Goal: Use online tool/utility: Utilize a website feature to perform a specific function

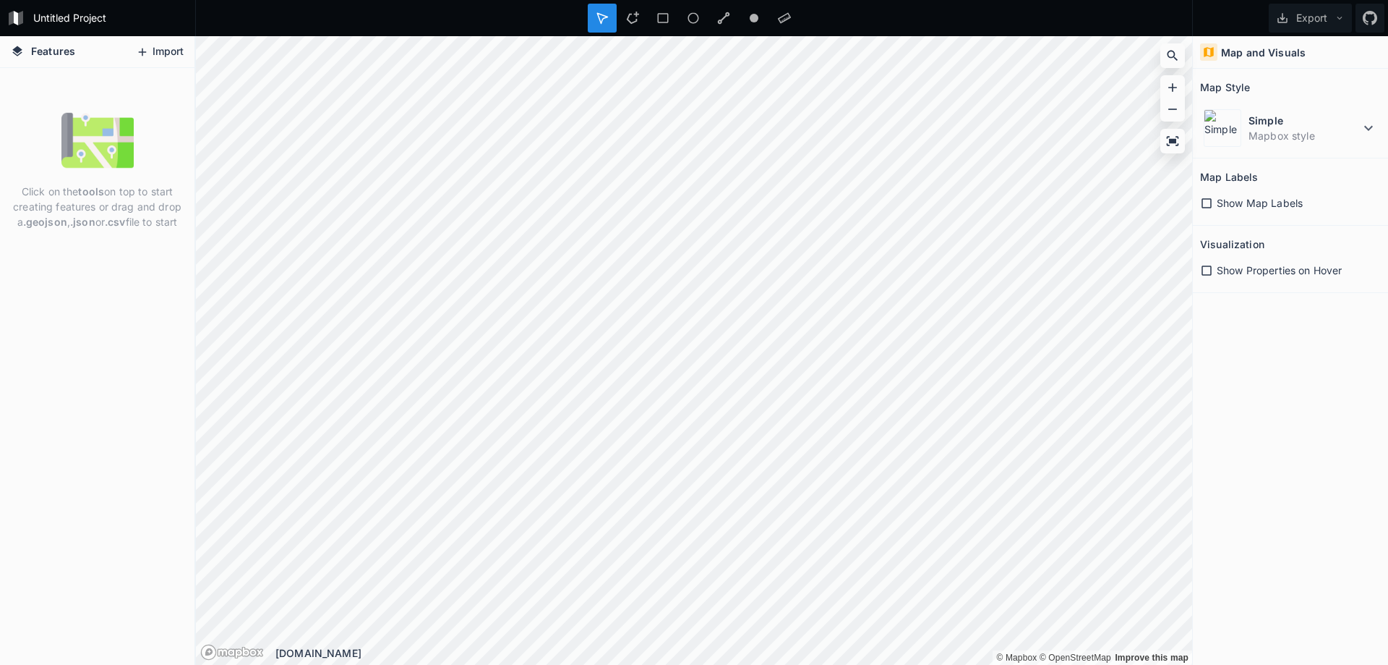
click at [166, 51] on button "Import" at bounding box center [160, 51] width 62 height 23
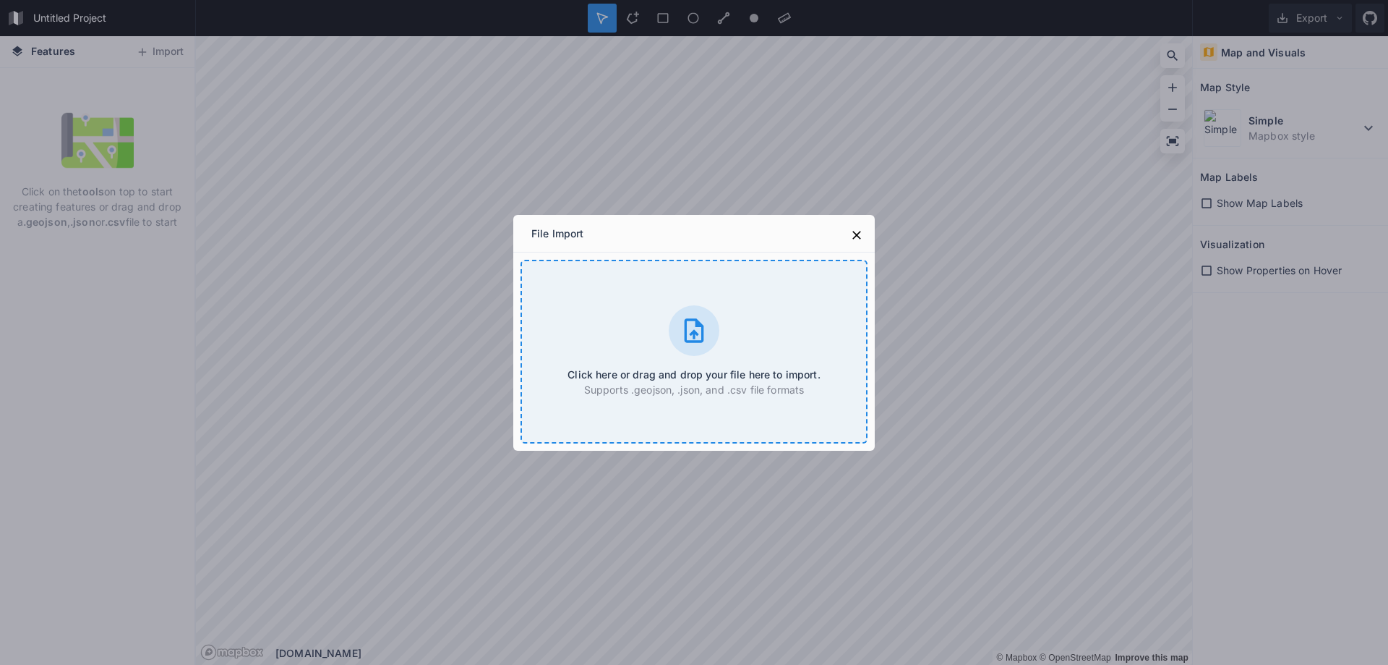
click at [712, 339] on div at bounding box center [694, 330] width 51 height 51
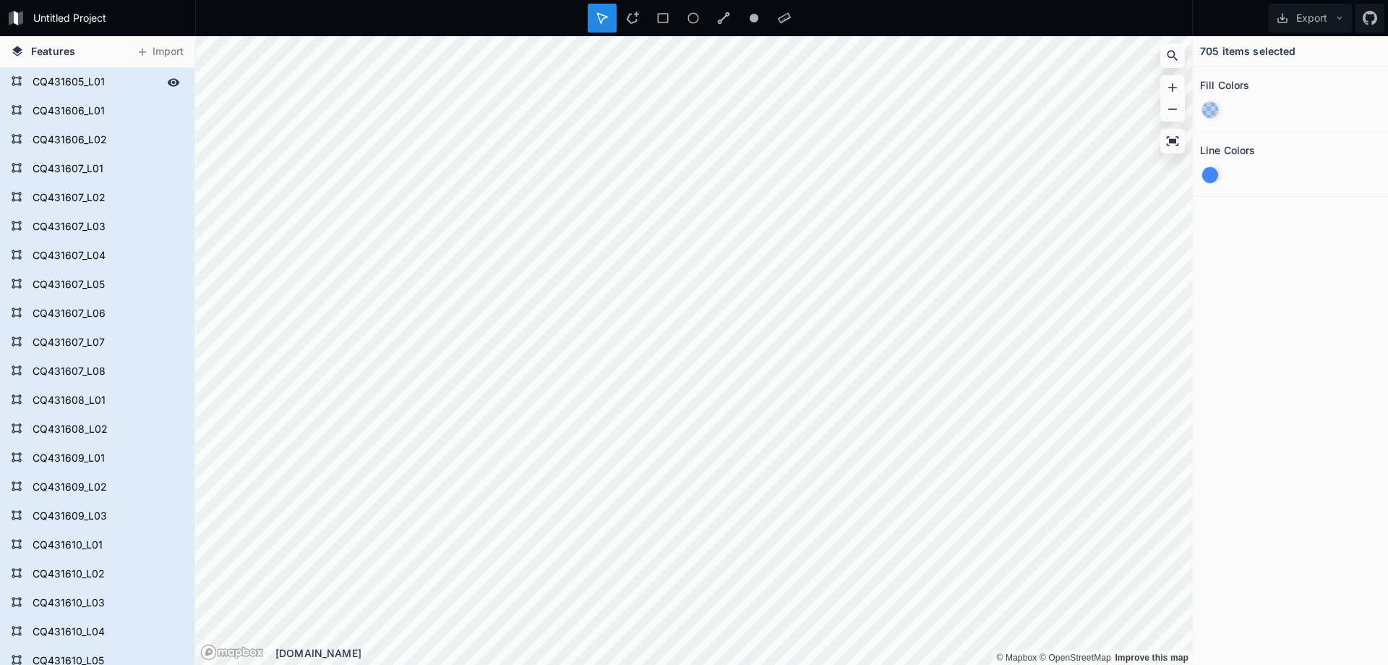
click at [69, 78] on form "CQ431605_L01" at bounding box center [95, 83] width 135 height 22
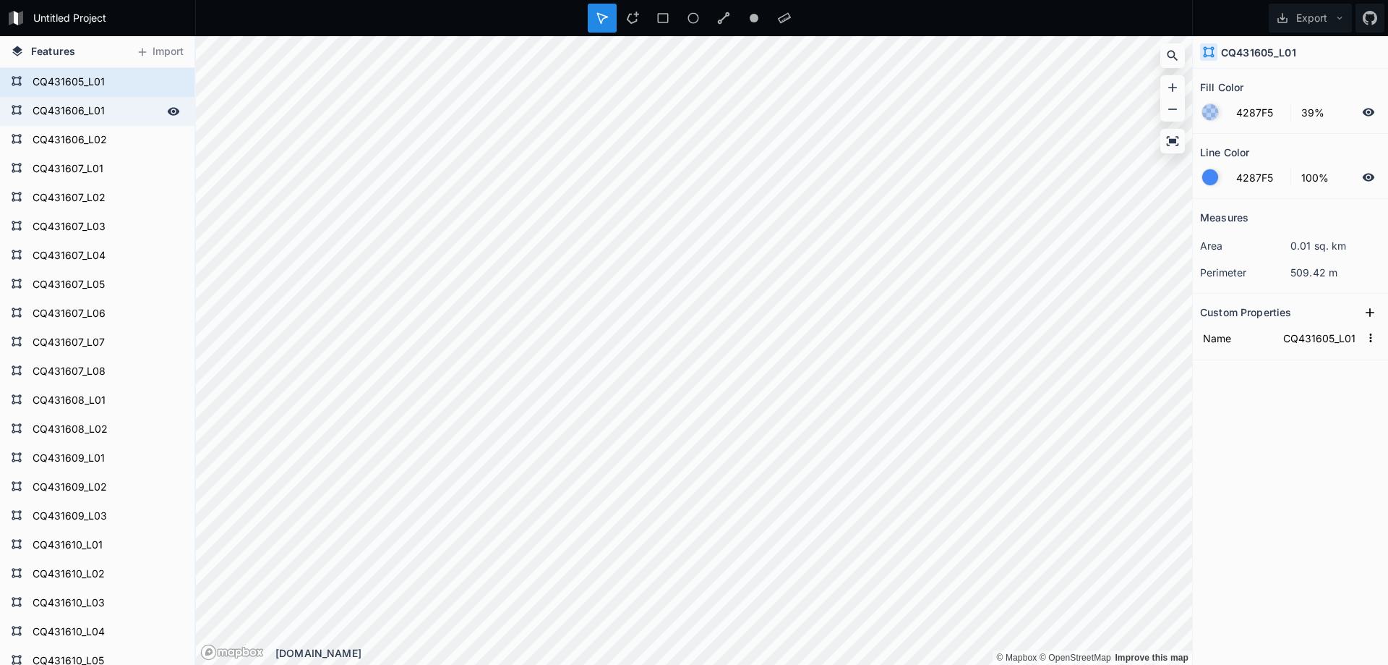
click at [70, 106] on form "CQ431606_L01" at bounding box center [95, 112] width 135 height 22
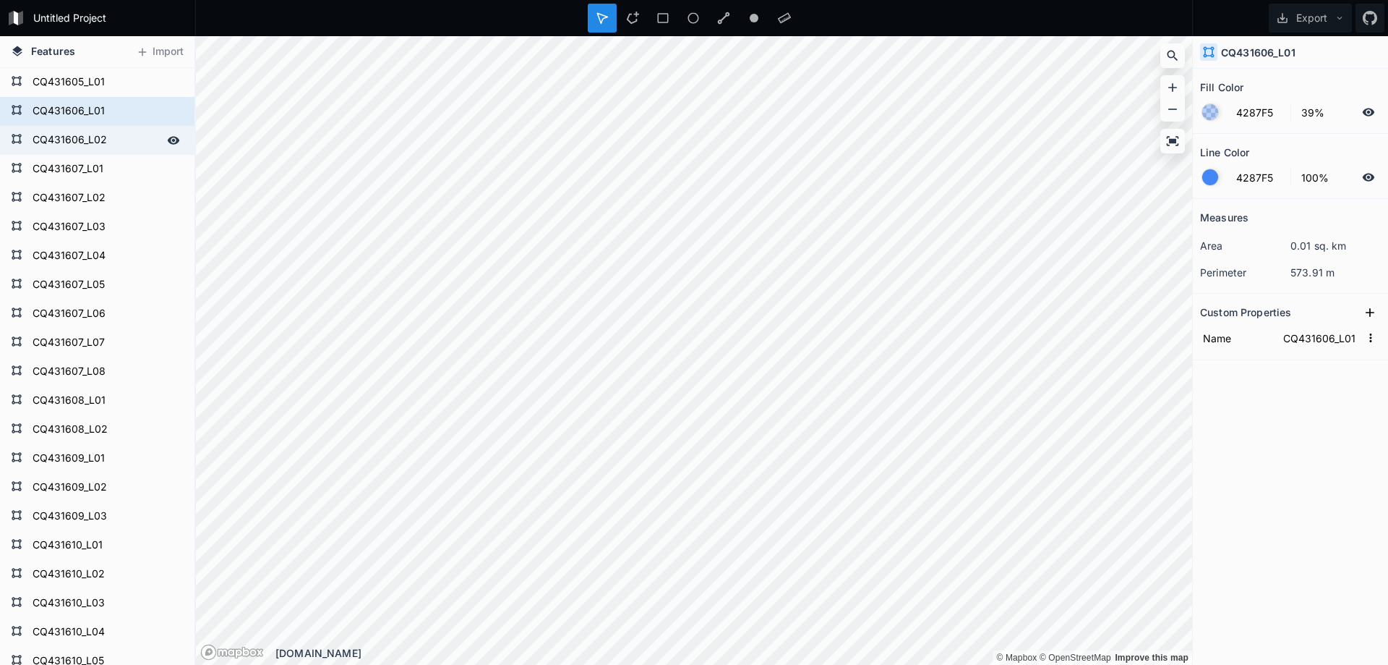
click at [67, 145] on form "CQ431606_L02" at bounding box center [95, 140] width 135 height 22
type input "CQ431606_L02"
click at [75, 46] on h4 "Features" at bounding box center [43, 51] width 79 height 31
click at [1171, 55] on icon at bounding box center [1173, 55] width 14 height 14
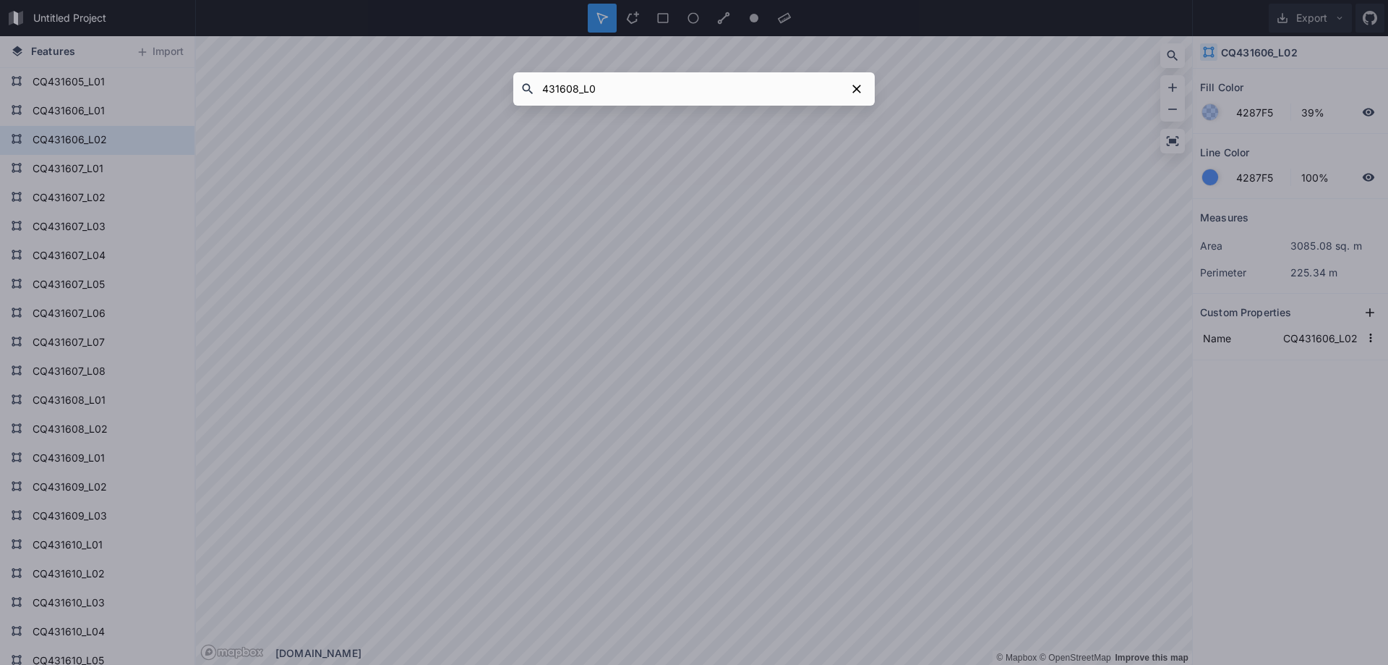
type input "431608_L02"
click button "submit" at bounding box center [0, 0] width 0 height 0
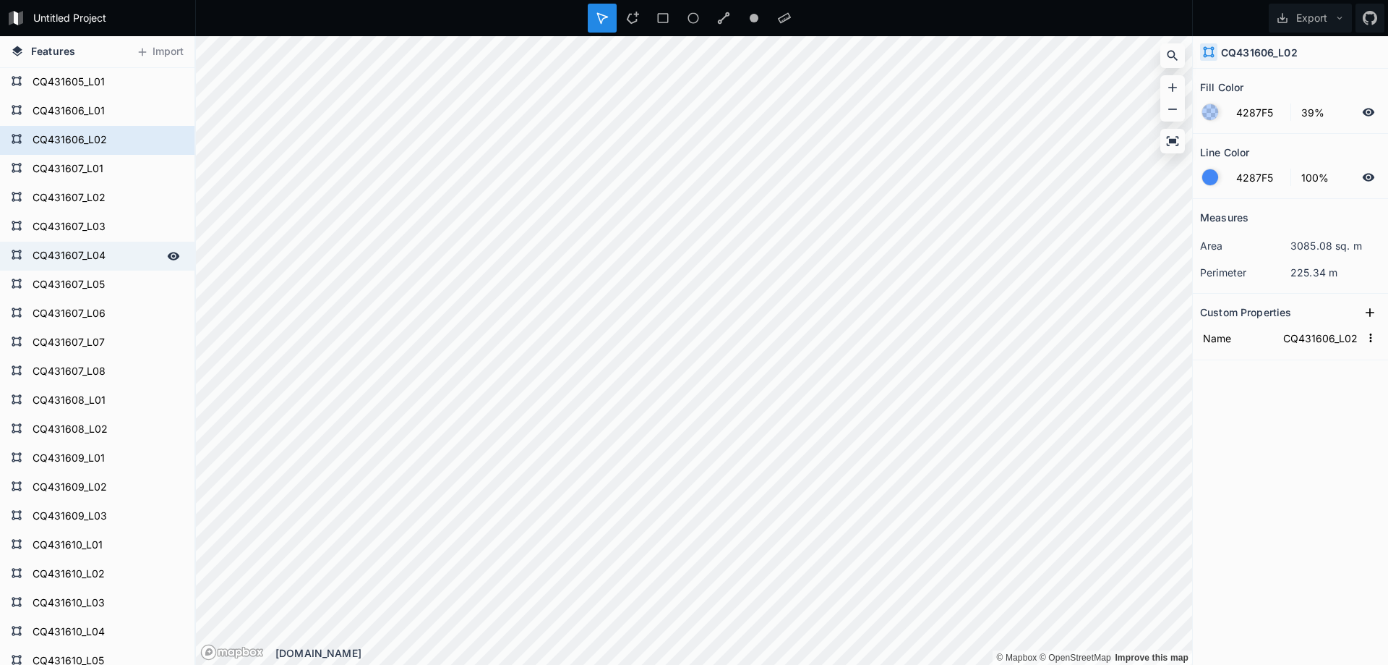
click at [84, 256] on form "CQ431607_L04" at bounding box center [95, 256] width 135 height 22
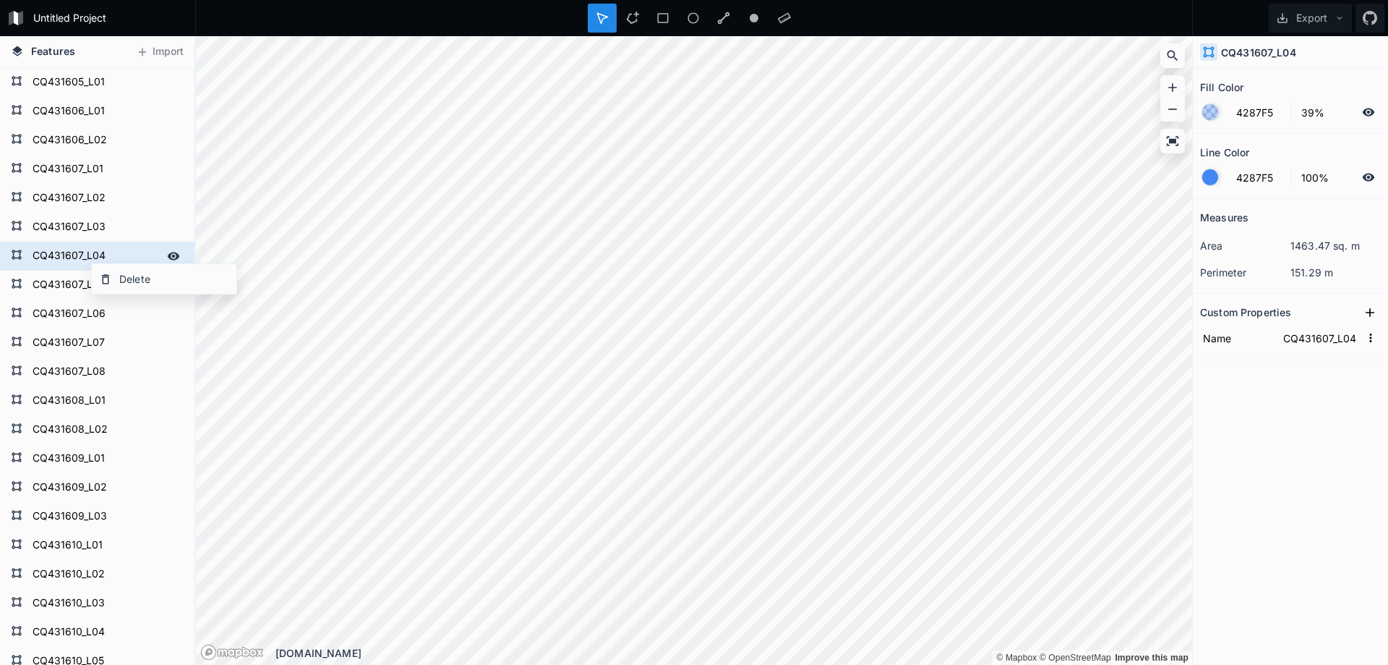
click at [84, 256] on form "CQ431607_L04" at bounding box center [95, 256] width 135 height 22
click at [82, 450] on form "CQ431609_L01" at bounding box center [95, 459] width 135 height 22
type input "CQ431609_L01"
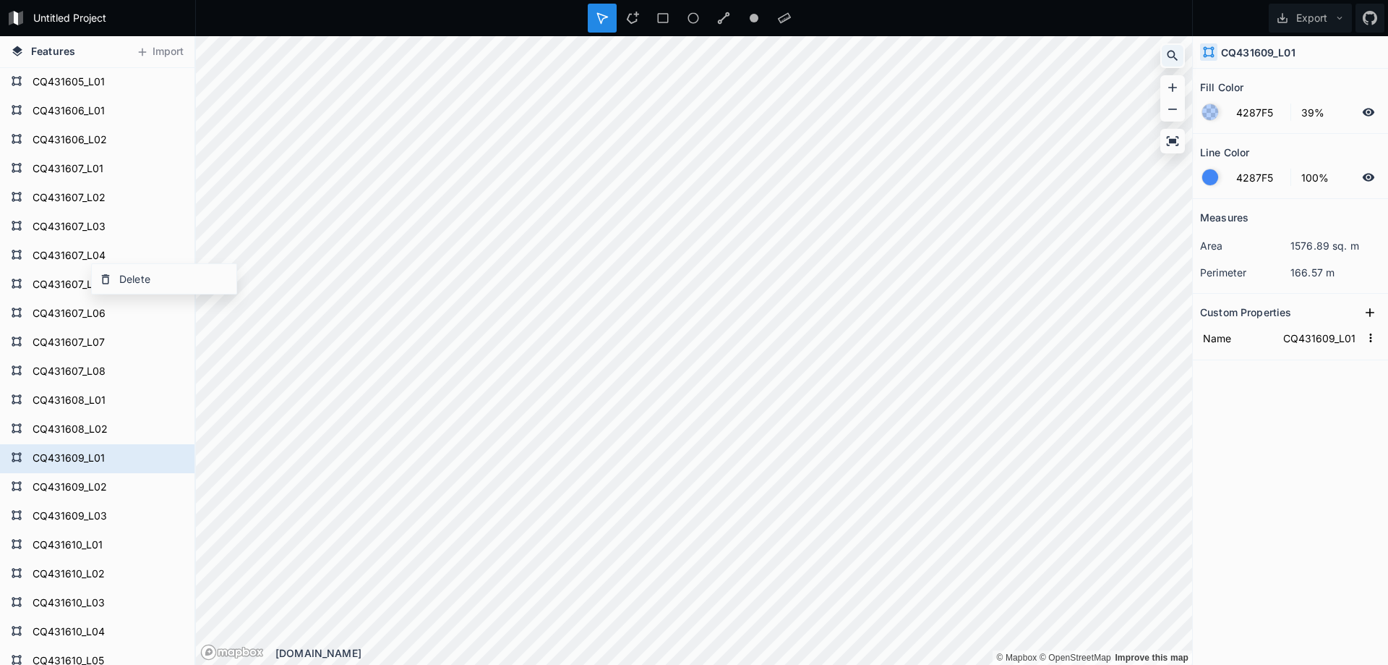
click at [1172, 59] on icon at bounding box center [1173, 55] width 14 height 14
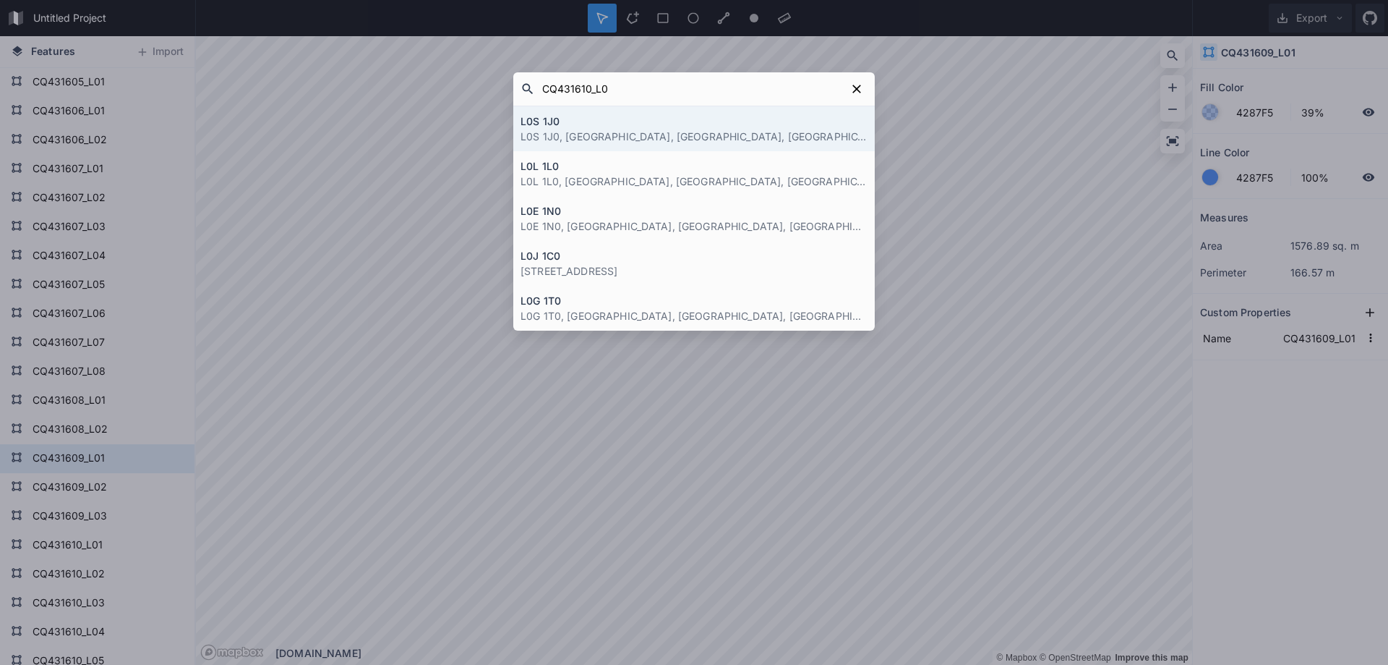
type input "CQ431610_L05"
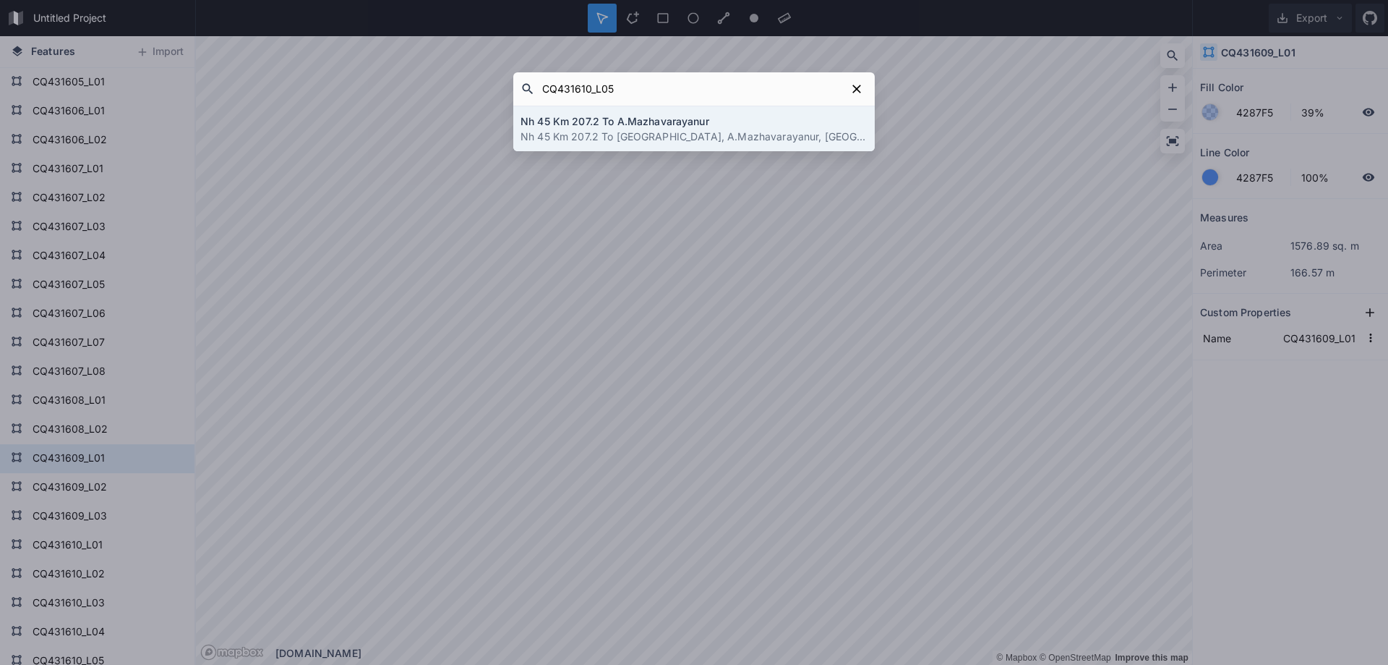
click button "submit" at bounding box center [0, 0] width 0 height 0
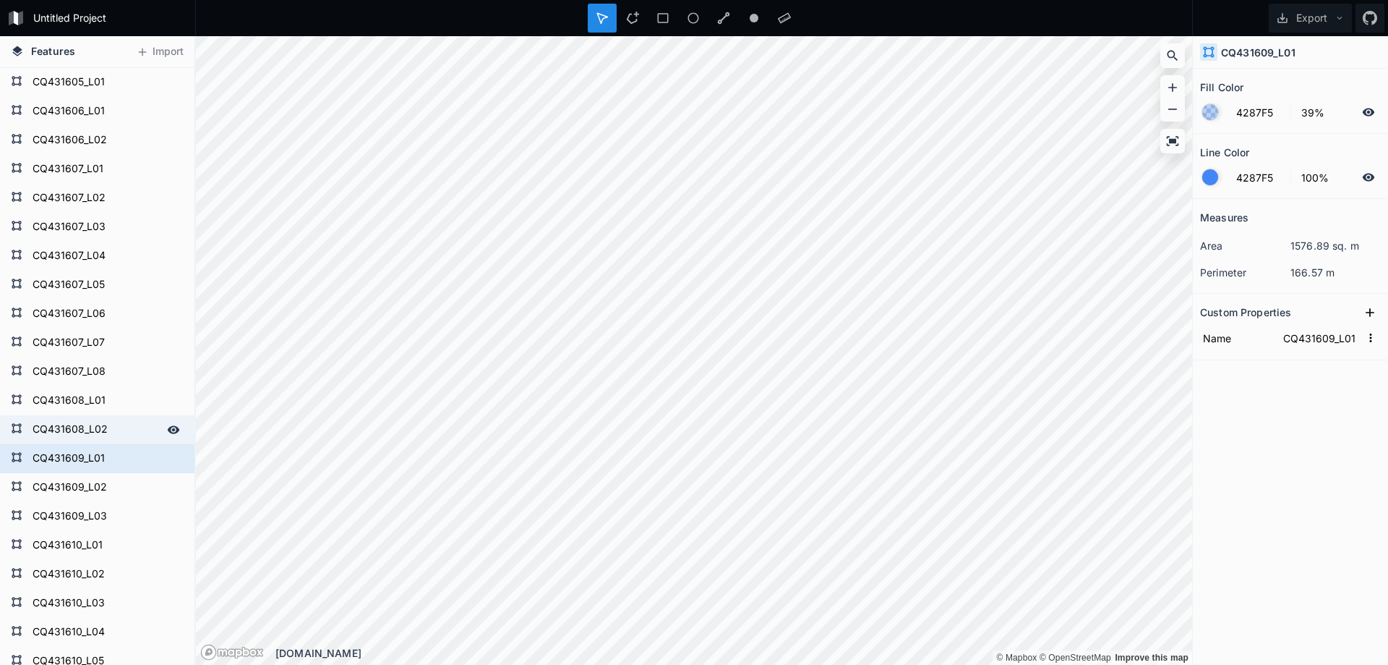
click at [80, 422] on form "CQ431608_L02" at bounding box center [95, 430] width 135 height 22
click at [88, 458] on form "CQ431609_L01" at bounding box center [95, 459] width 135 height 22
type input "CQ431609_L01"
click at [88, 458] on form "CQ431609_L01" at bounding box center [95, 459] width 135 height 22
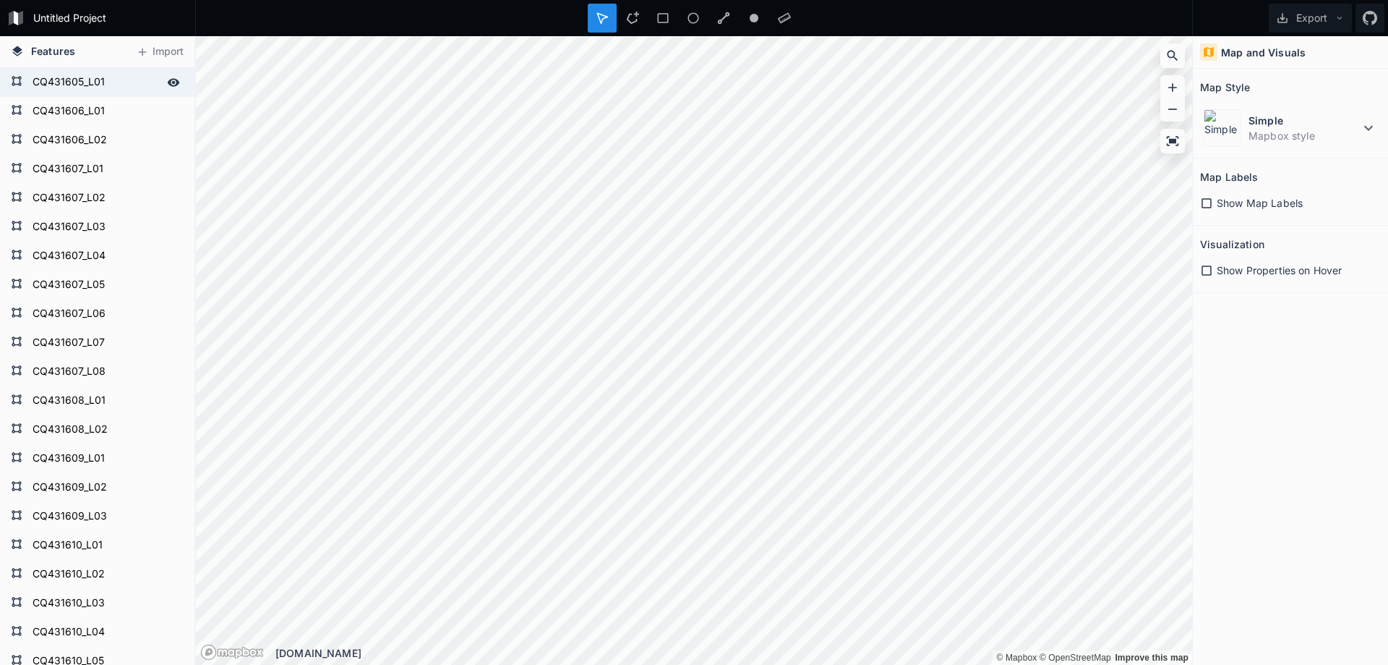
click at [74, 79] on form "CQ431605_L01" at bounding box center [95, 83] width 135 height 22
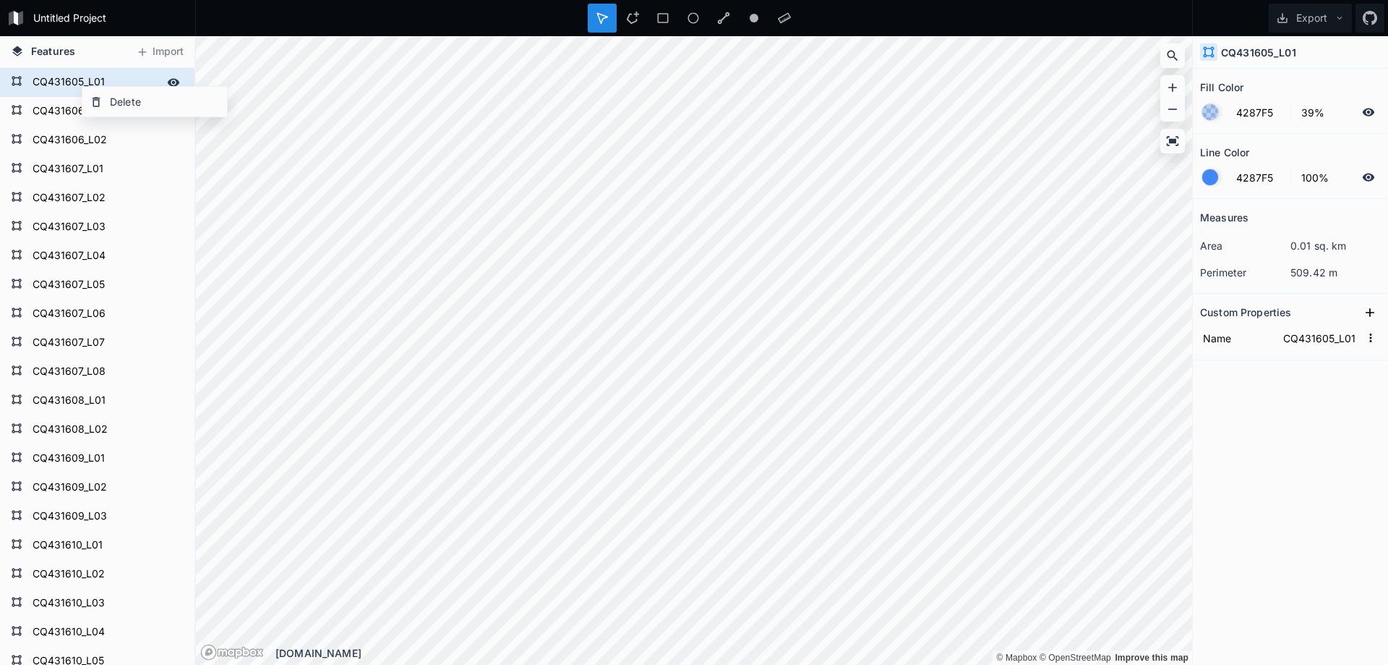
click at [74, 79] on form "CQ431605_L01" at bounding box center [95, 83] width 135 height 22
click at [16, 76] on icon at bounding box center [17, 81] width 12 height 12
click at [87, 47] on div "Features Import" at bounding box center [97, 52] width 195 height 32
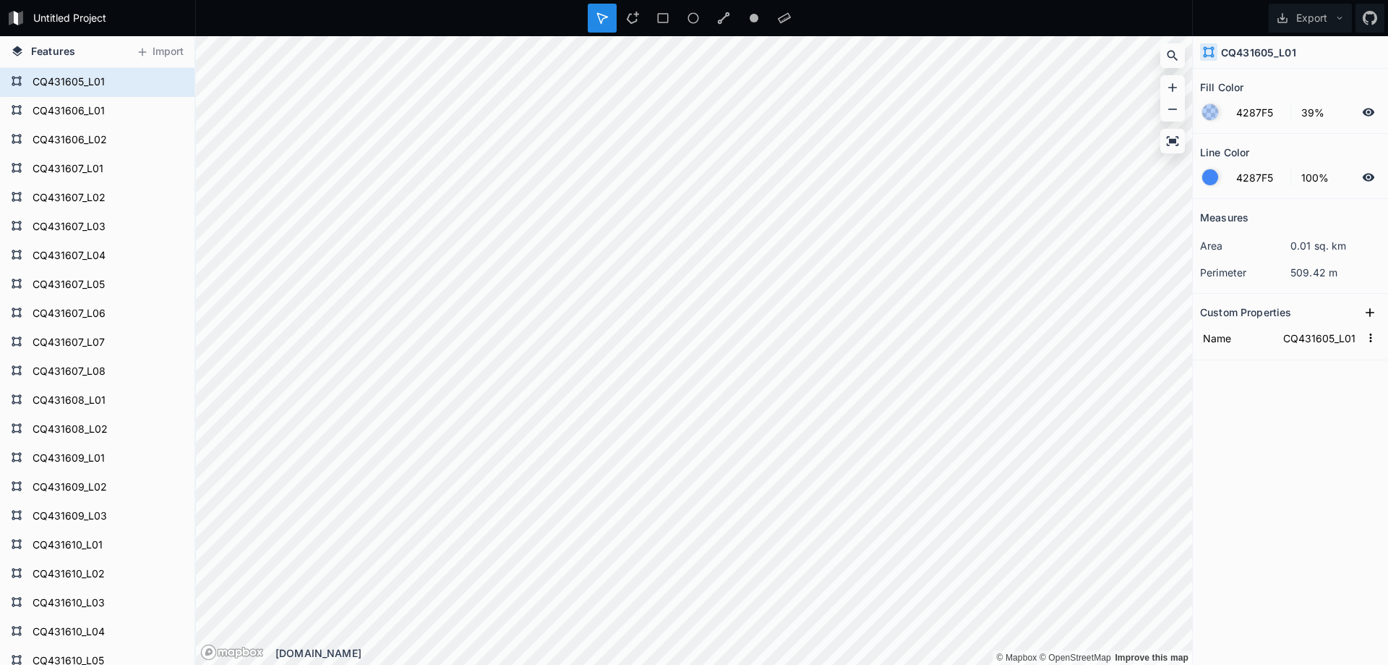
click at [35, 56] on span "Features" at bounding box center [53, 50] width 44 height 15
click at [15, 51] on icon at bounding box center [17, 51] width 10 height 10
click at [13, 17] on icon at bounding box center [11, 18] width 5 height 14
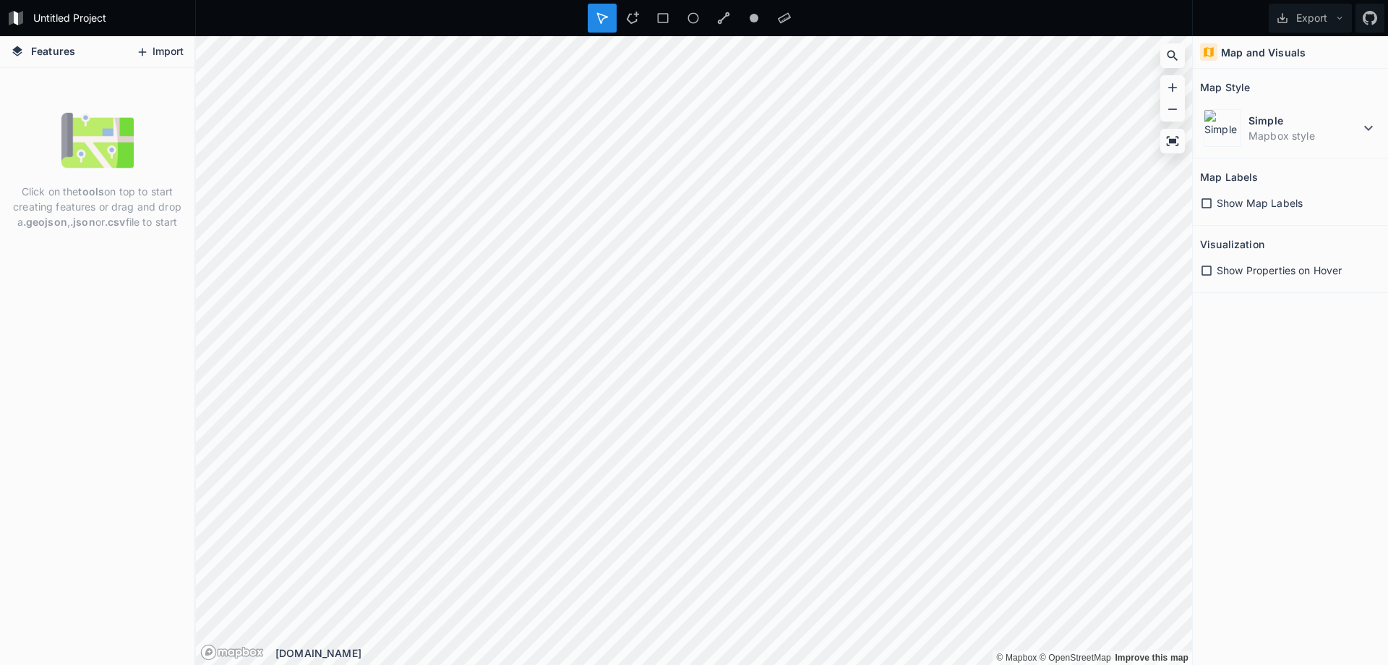
click at [169, 48] on button "Import" at bounding box center [160, 51] width 62 height 23
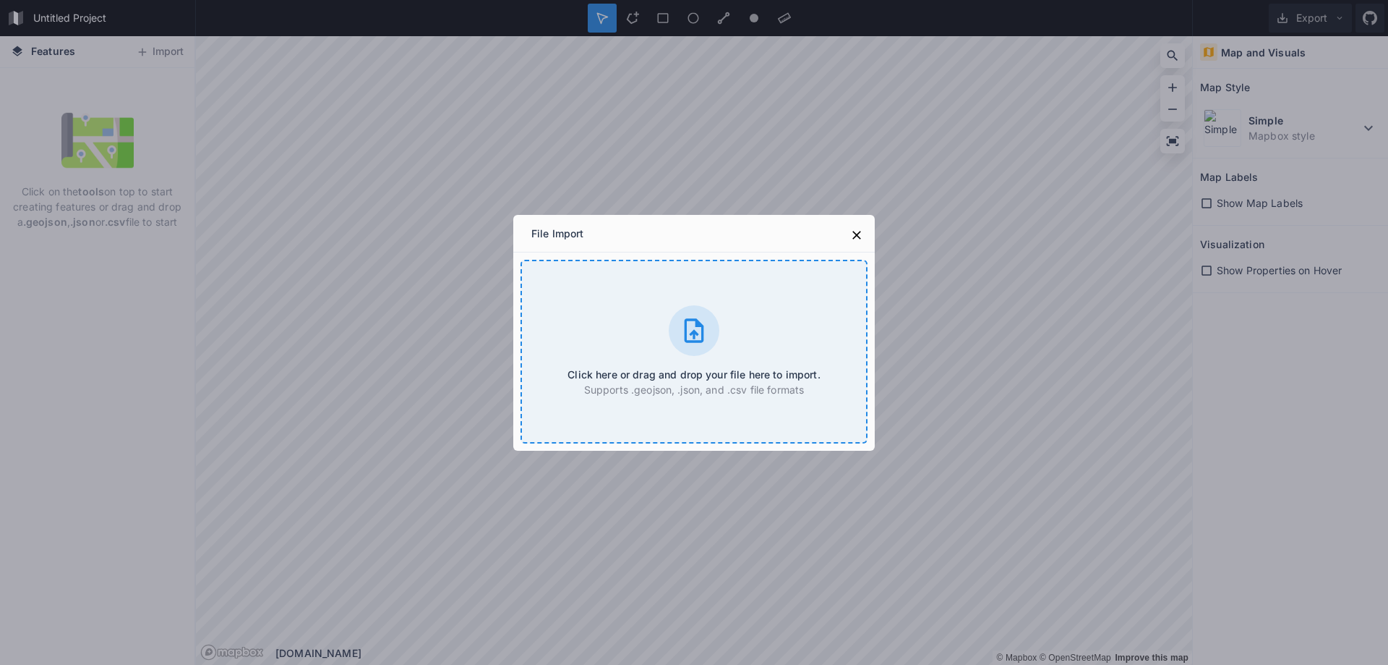
click at [683, 338] on icon at bounding box center [694, 330] width 29 height 29
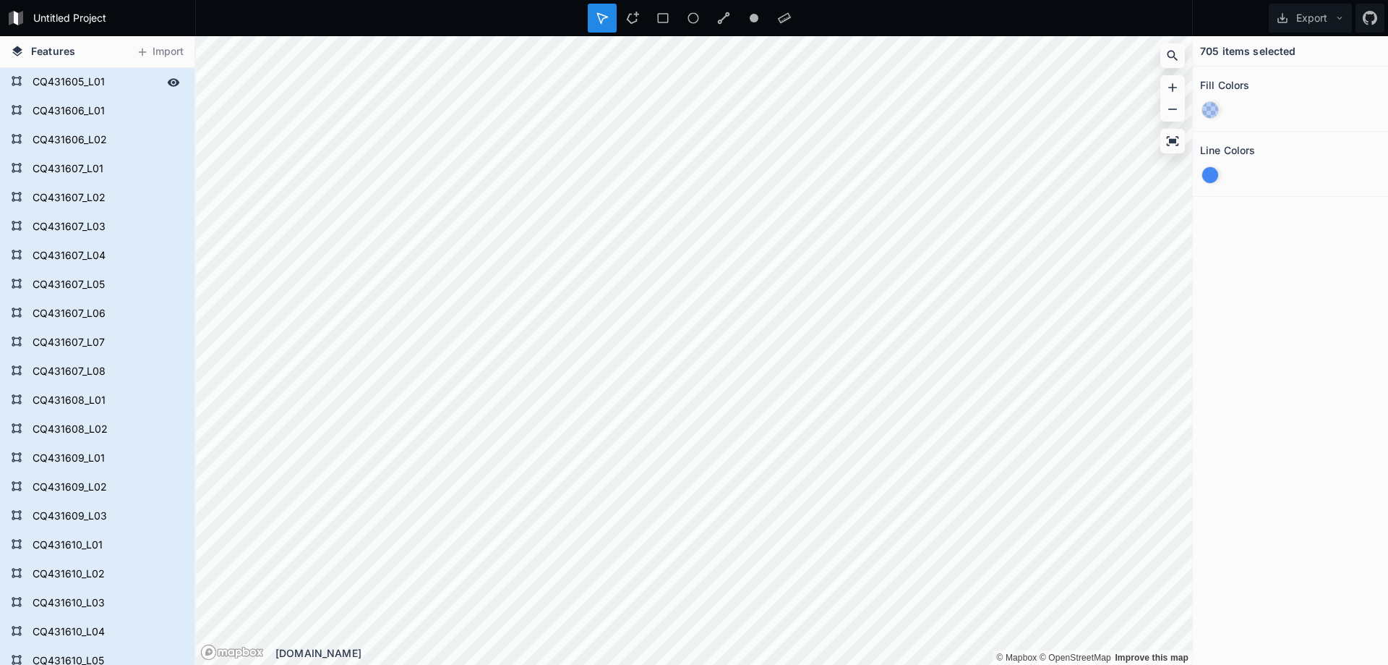
click at [53, 84] on form "CQ431605_L01" at bounding box center [95, 83] width 135 height 22
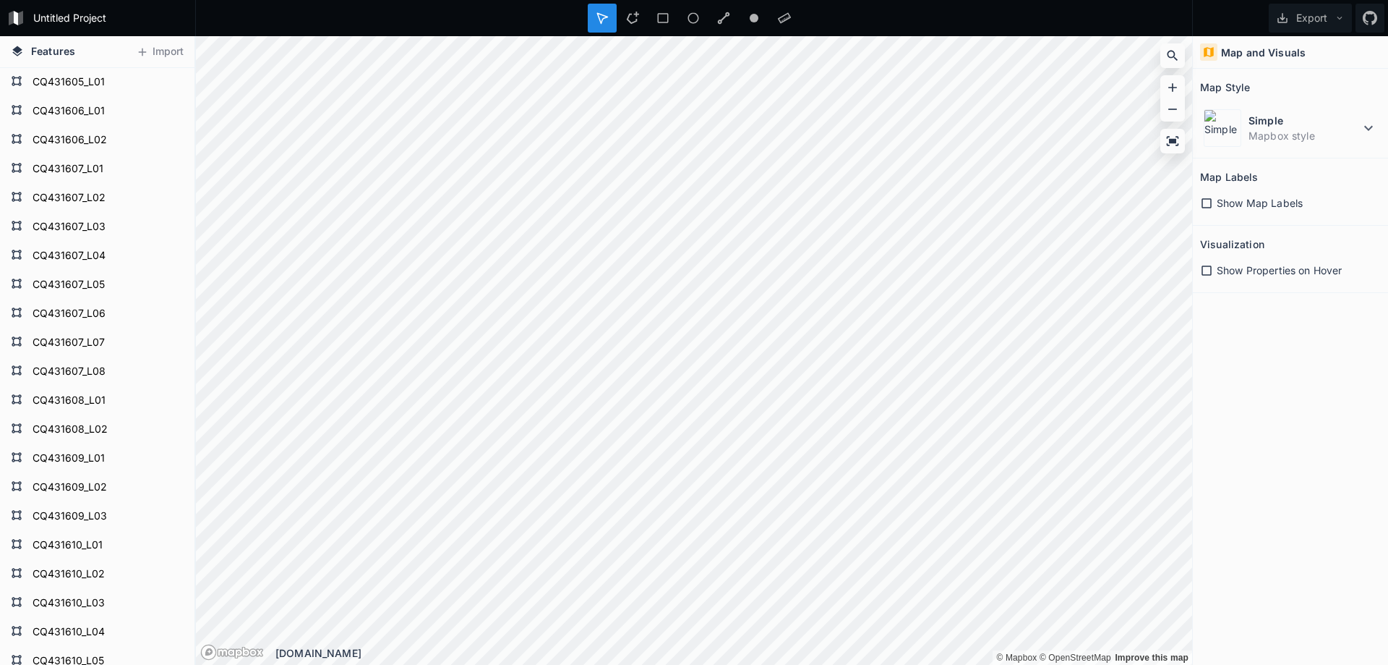
click at [1254, 52] on h4 "Map and Visuals" at bounding box center [1263, 52] width 85 height 15
click at [1206, 54] on icon at bounding box center [1209, 52] width 10 height 10
click at [1344, 17] on icon at bounding box center [1340, 18] width 10 height 10
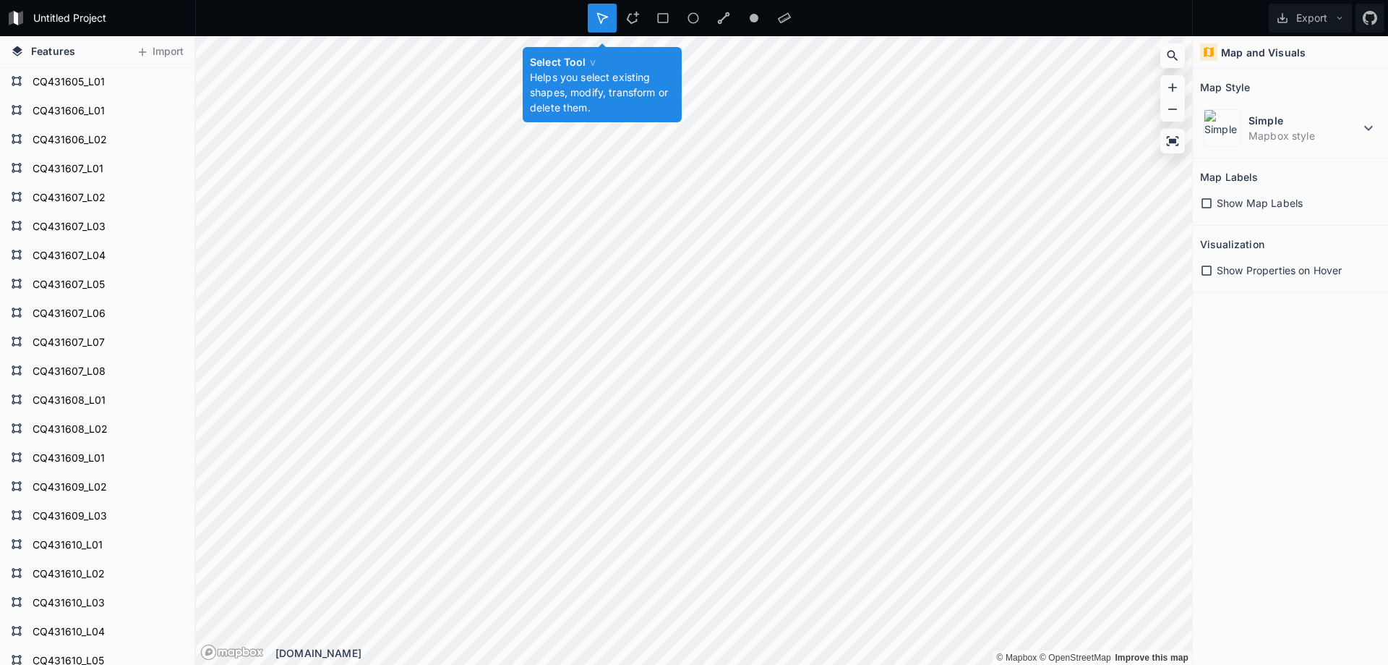
click at [595, 21] on div at bounding box center [602, 18] width 29 height 29
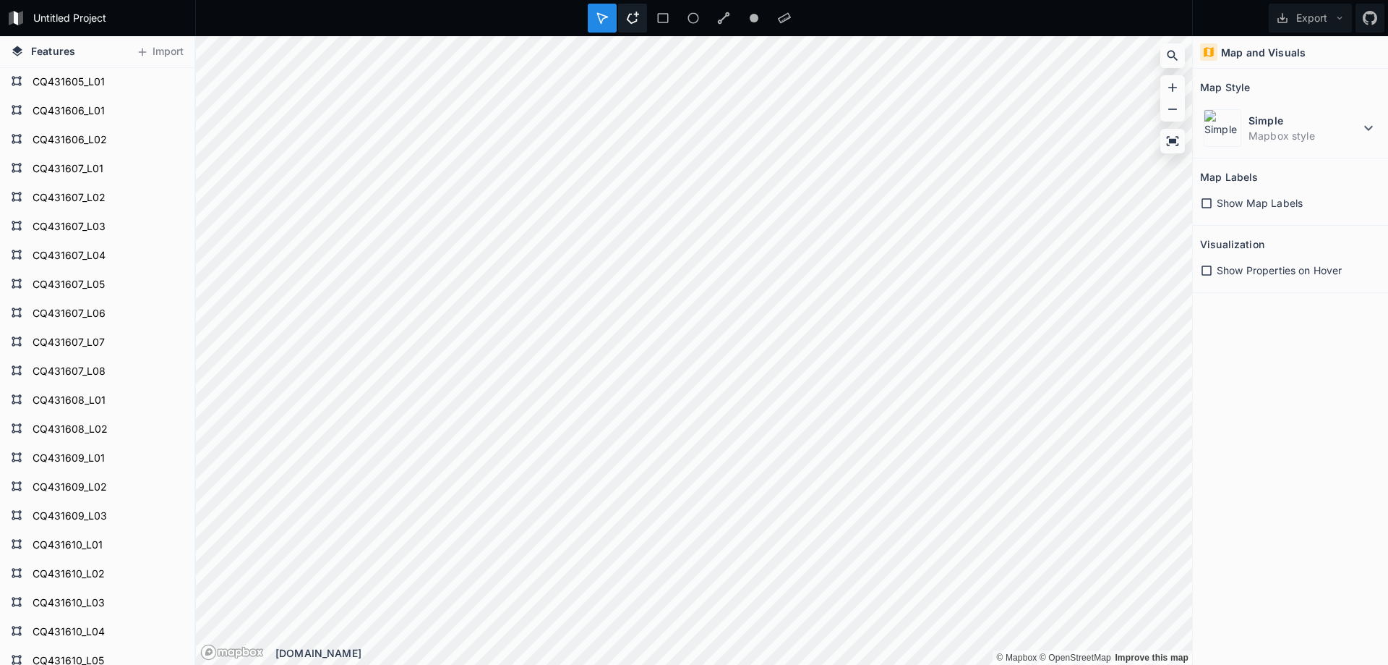
click at [631, 16] on icon at bounding box center [632, 18] width 13 height 13
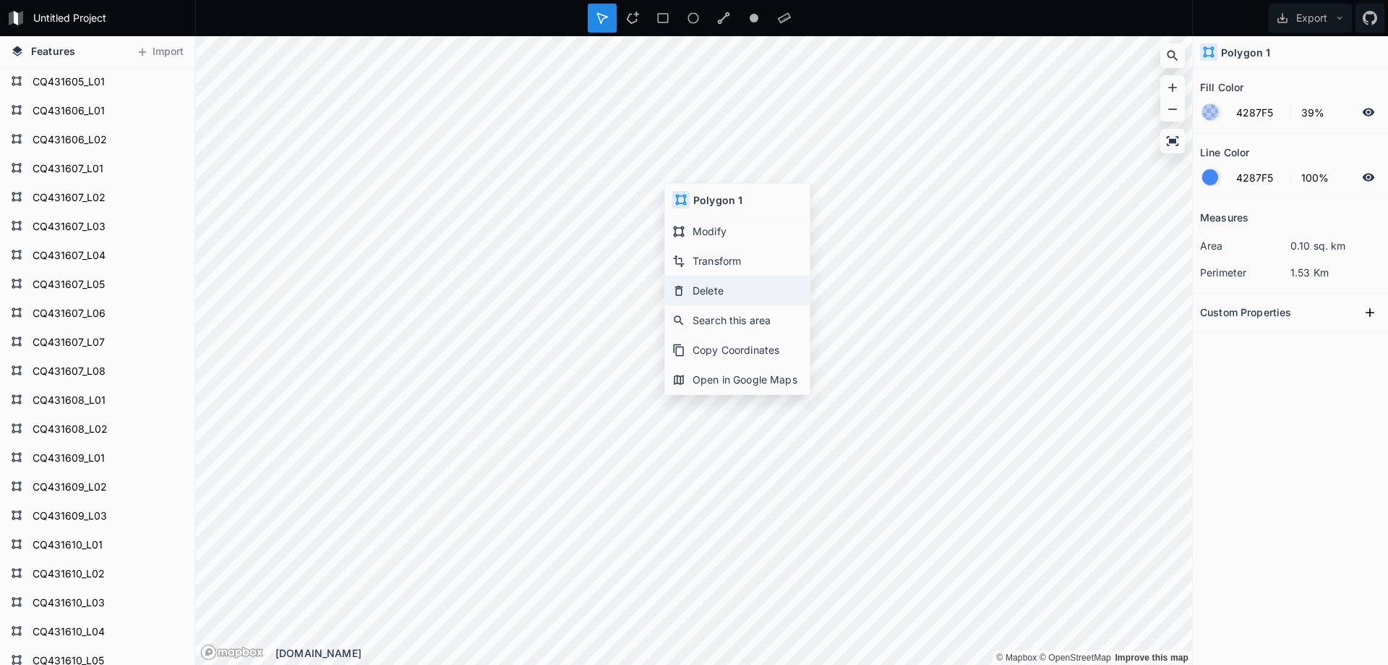
click at [750, 289] on div "Delete" at bounding box center [737, 291] width 145 height 30
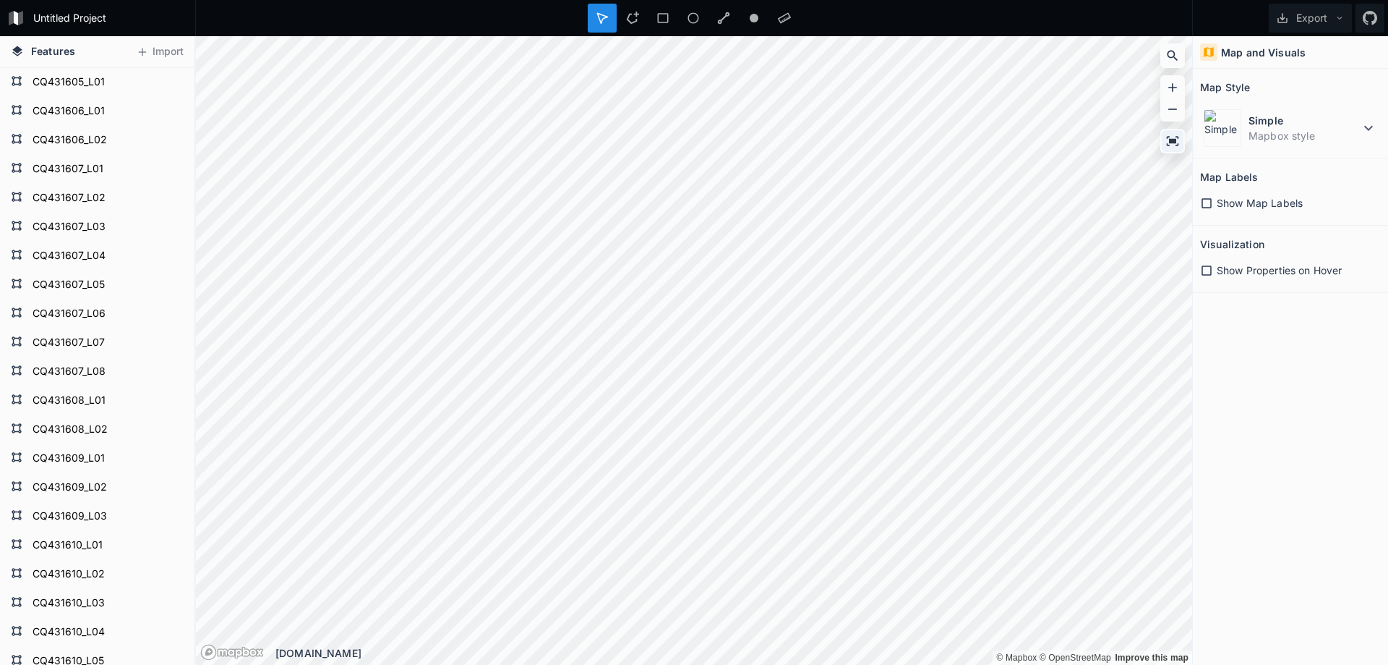
click at [1172, 143] on icon at bounding box center [1173, 140] width 12 height 9
click at [1172, 140] on icon at bounding box center [1173, 140] width 12 height 9
click at [48, 72] on form "CQ431605_L01" at bounding box center [95, 83] width 135 height 22
click at [1265, 202] on span "Show Map Labels" at bounding box center [1260, 202] width 86 height 15
click at [1356, 123] on dt "Simple" at bounding box center [1304, 120] width 111 height 15
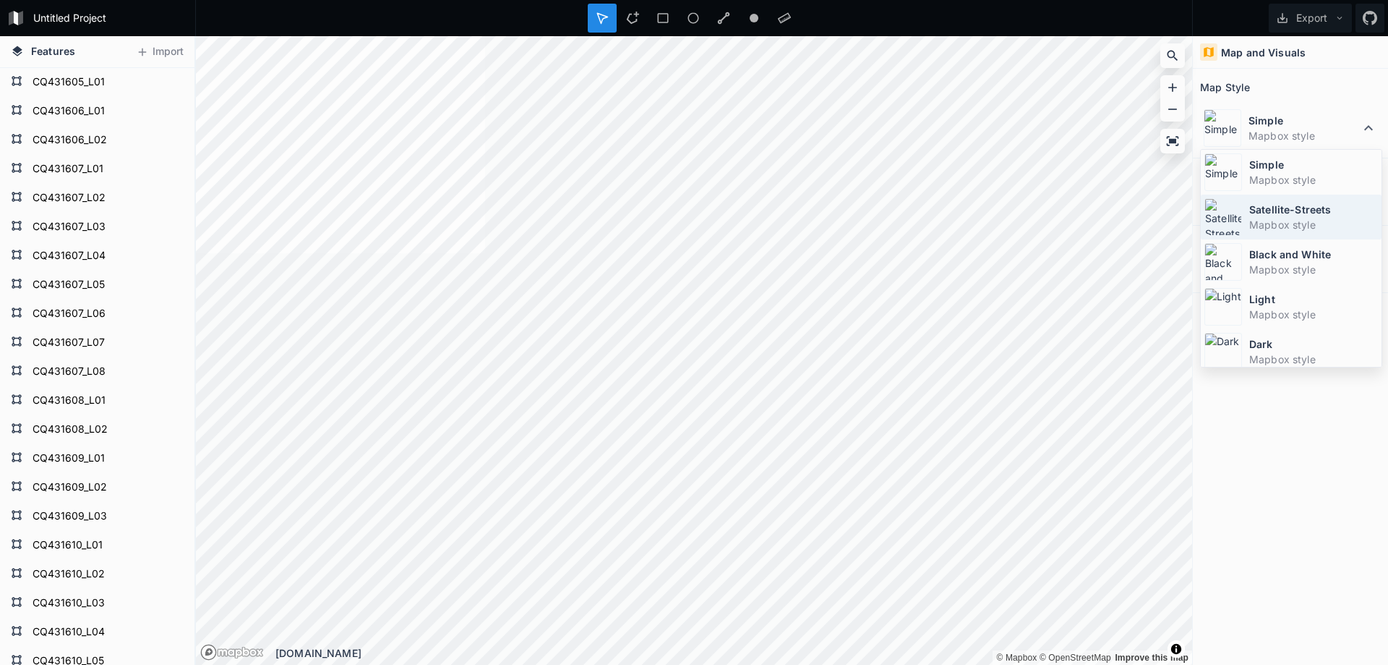
click at [1271, 209] on dt "Satellite-Streets" at bounding box center [1314, 209] width 129 height 15
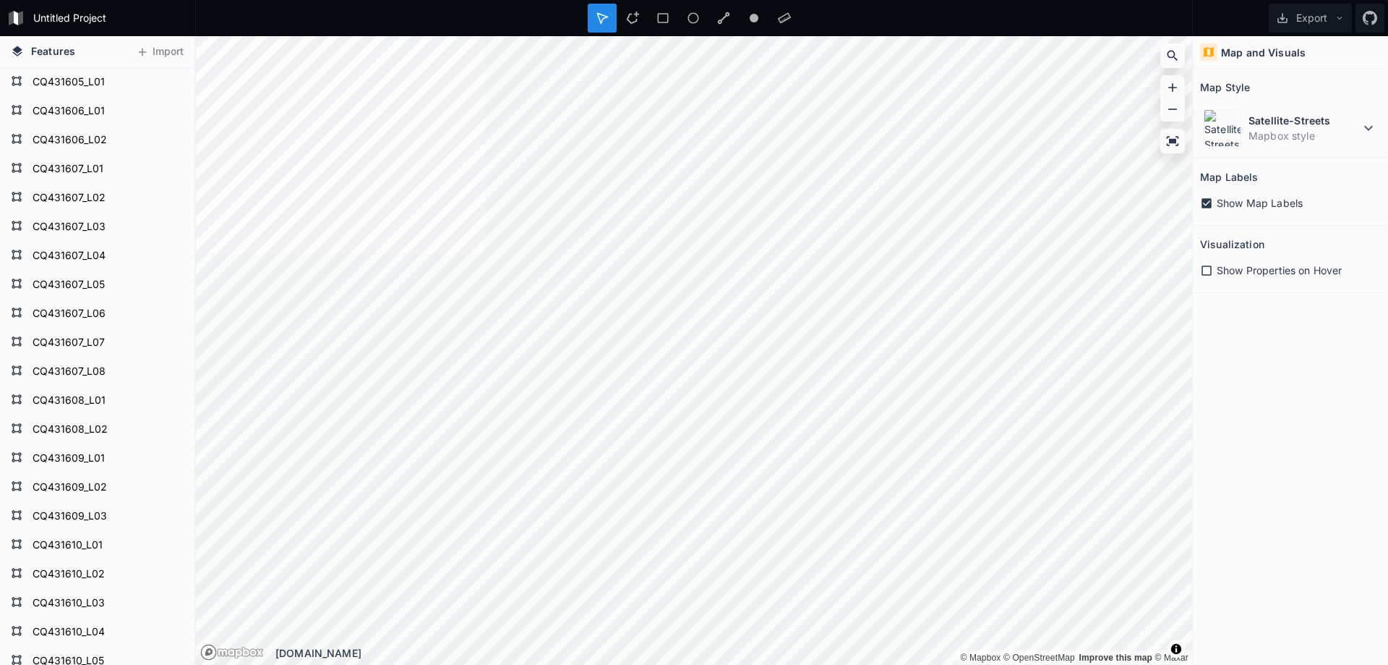
click at [1225, 270] on span "Show Properties on Hover" at bounding box center [1279, 270] width 125 height 15
click at [1210, 269] on icon at bounding box center [1207, 270] width 10 height 10
click at [1211, 203] on icon at bounding box center [1206, 203] width 13 height 13
click at [1229, 179] on h2 "Map Labels" at bounding box center [1229, 177] width 58 height 22
click at [1209, 206] on icon at bounding box center [1206, 203] width 13 height 13
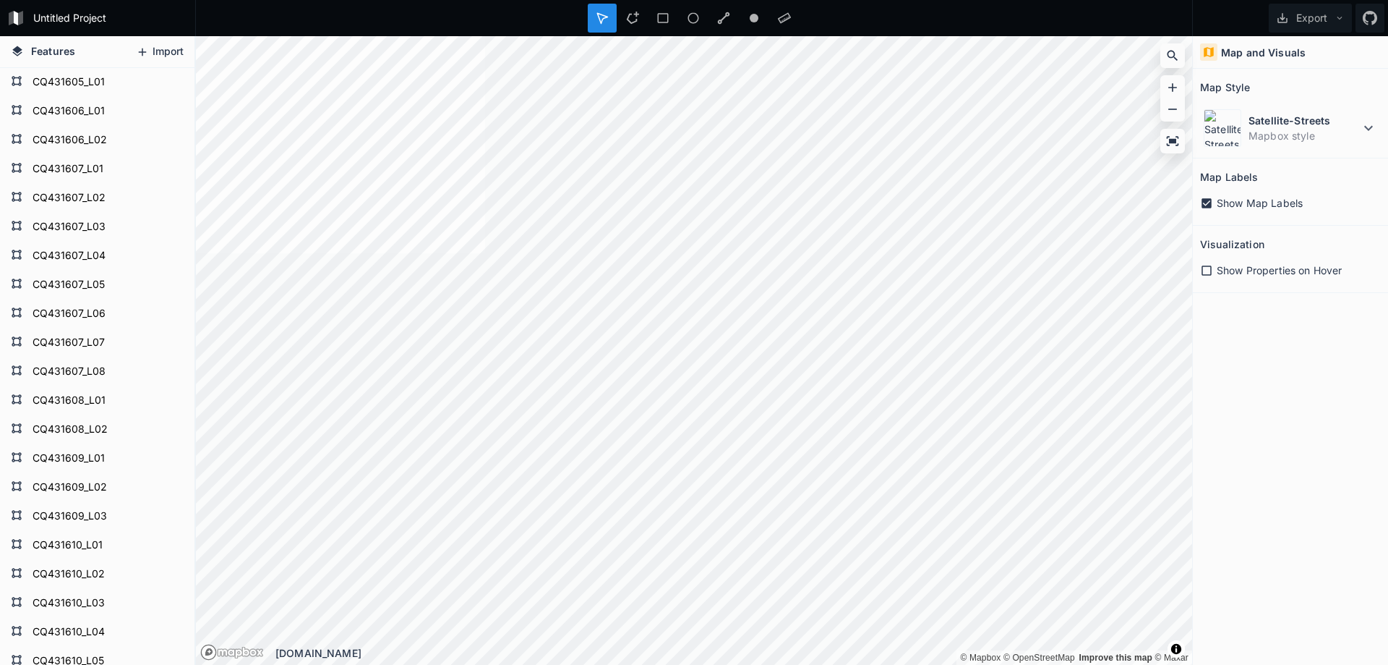
click at [161, 46] on button "Import" at bounding box center [160, 51] width 62 height 23
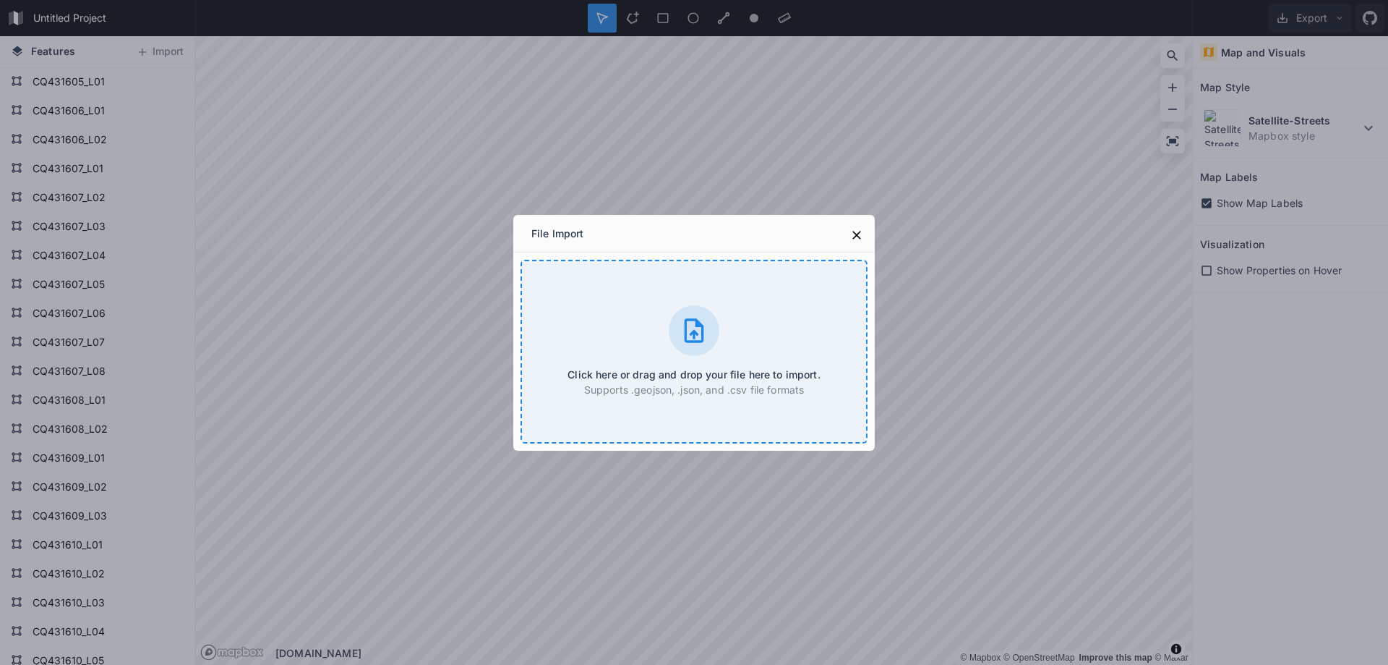
click at [696, 323] on icon at bounding box center [695, 330] width 20 height 24
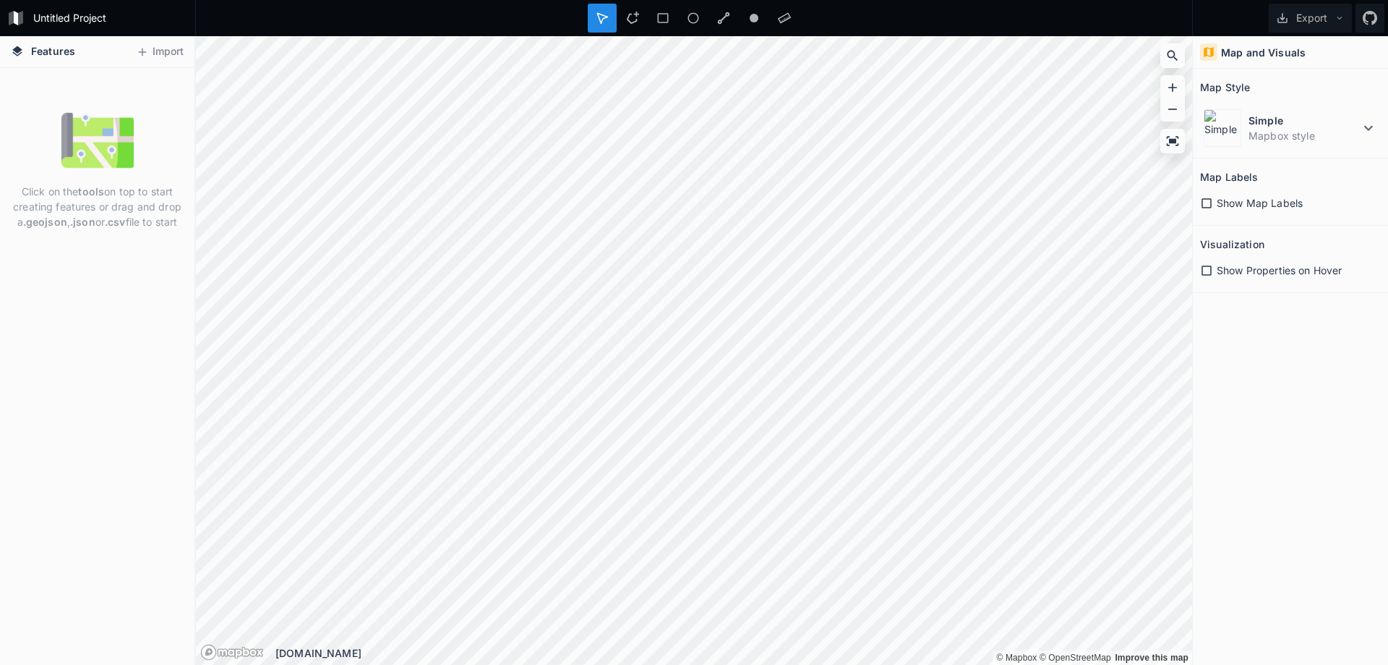
click at [107, 142] on img at bounding box center [97, 140] width 72 height 72
click at [154, 44] on button "Import" at bounding box center [160, 51] width 62 height 23
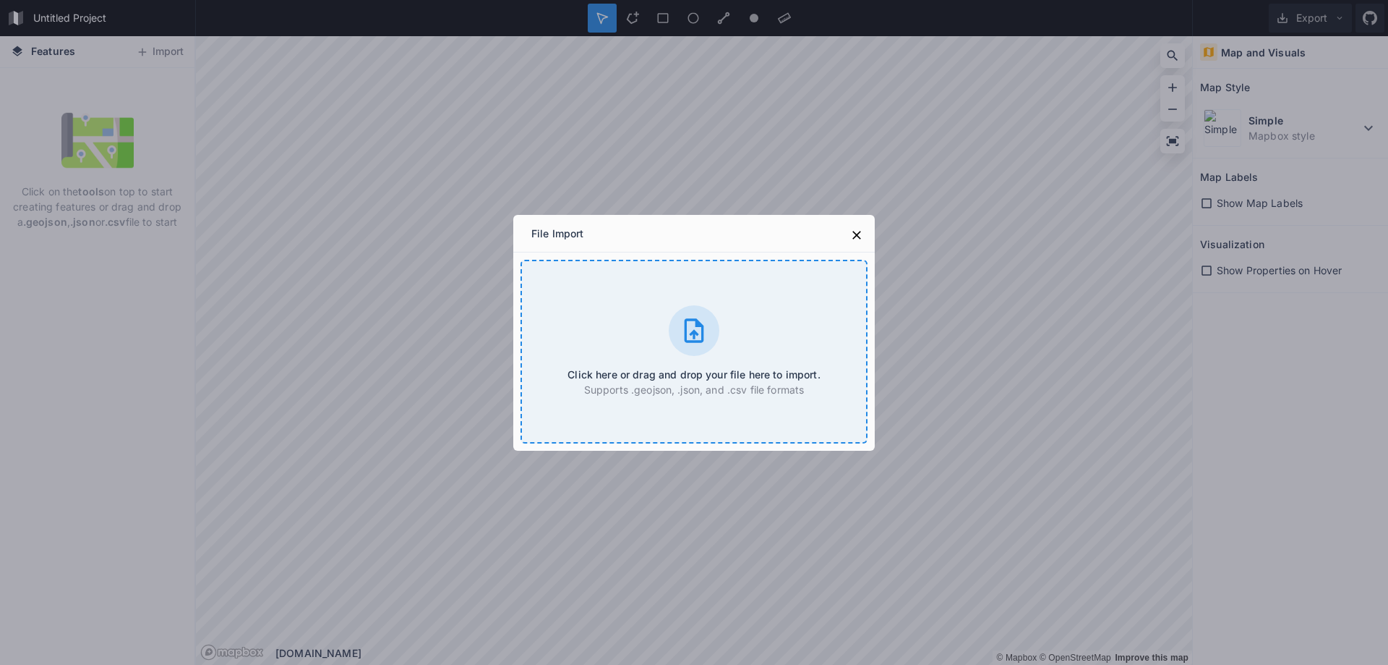
click at [686, 328] on icon at bounding box center [695, 330] width 20 height 24
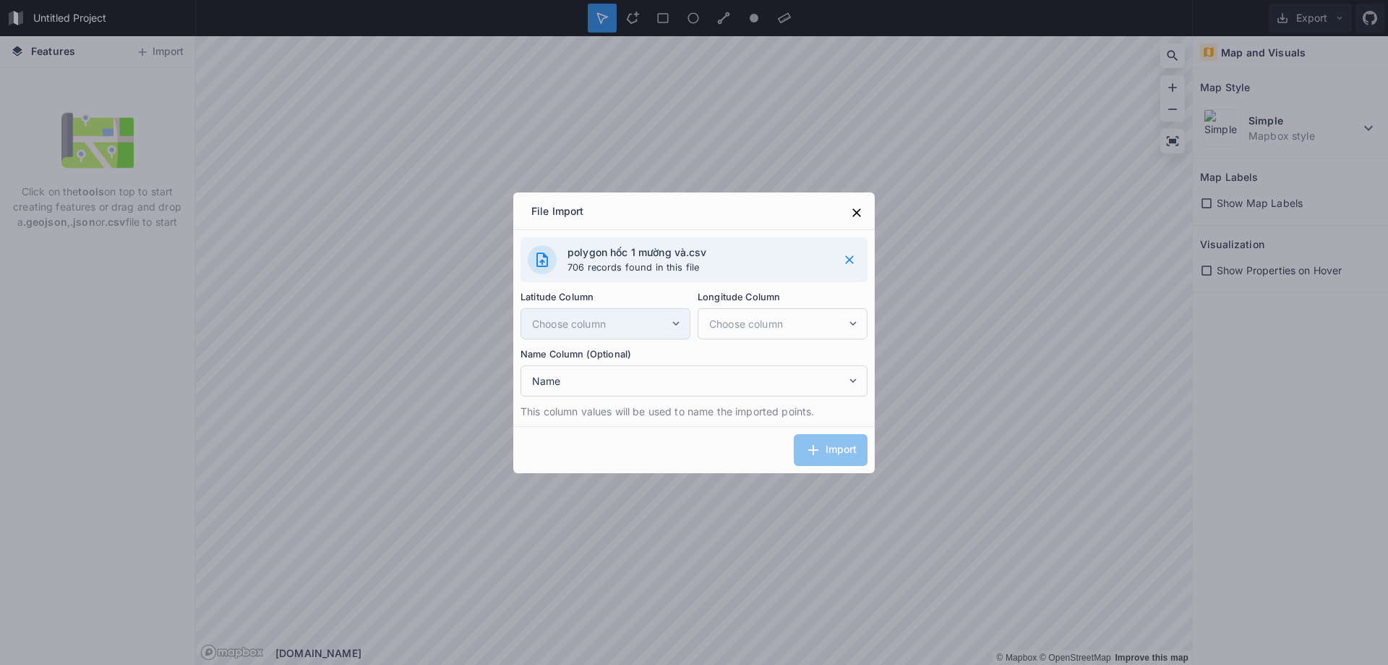
click at [673, 330] on div "Choose column" at bounding box center [606, 323] width 170 height 31
click at [679, 316] on div "Choose column" at bounding box center [606, 323] width 170 height 31
click at [620, 319] on span "Choose column" at bounding box center [600, 323] width 137 height 15
click at [590, 317] on span "Choose column" at bounding box center [600, 323] width 137 height 15
click at [570, 325] on span "Choose column" at bounding box center [600, 323] width 137 height 15
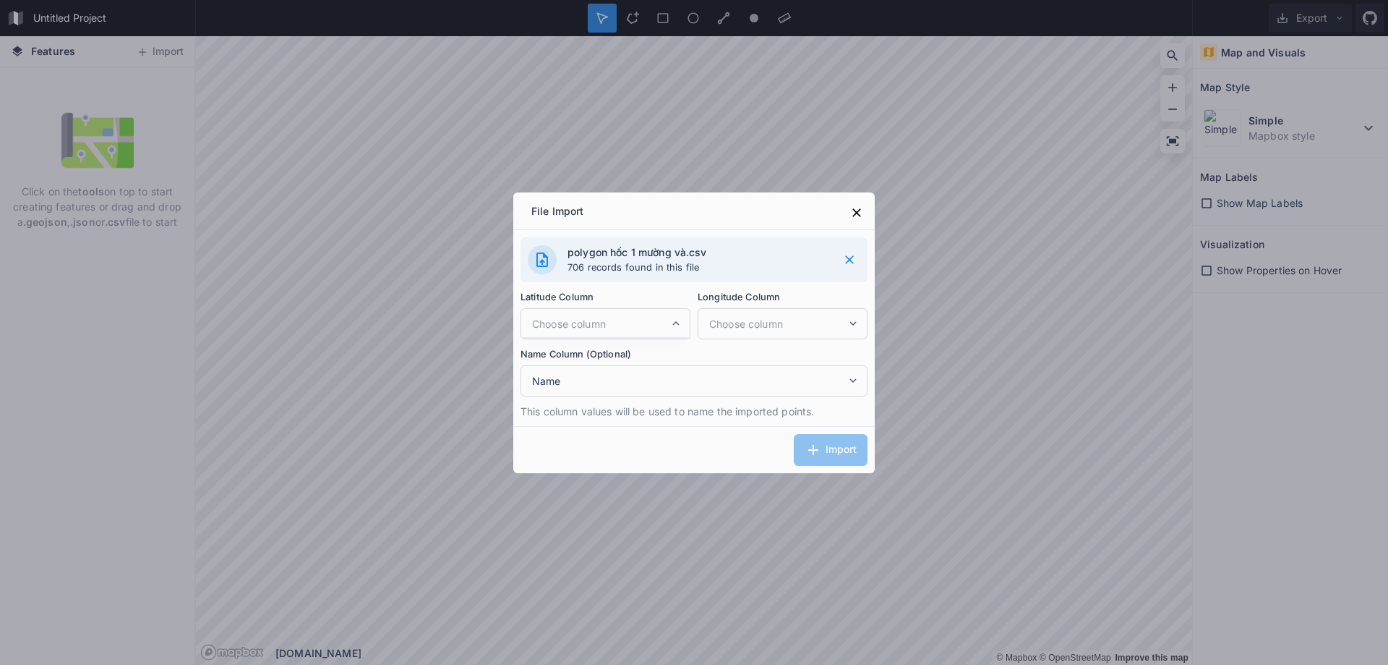
click at [827, 445] on div "Import" at bounding box center [694, 449] width 362 height 47
click at [607, 385] on span "Name" at bounding box center [689, 380] width 315 height 15
click at [549, 427] on span "Name" at bounding box center [697, 428] width 331 height 15
click at [708, 379] on span "Name" at bounding box center [689, 380] width 315 height 15
click at [605, 402] on span "WKT" at bounding box center [697, 405] width 331 height 15
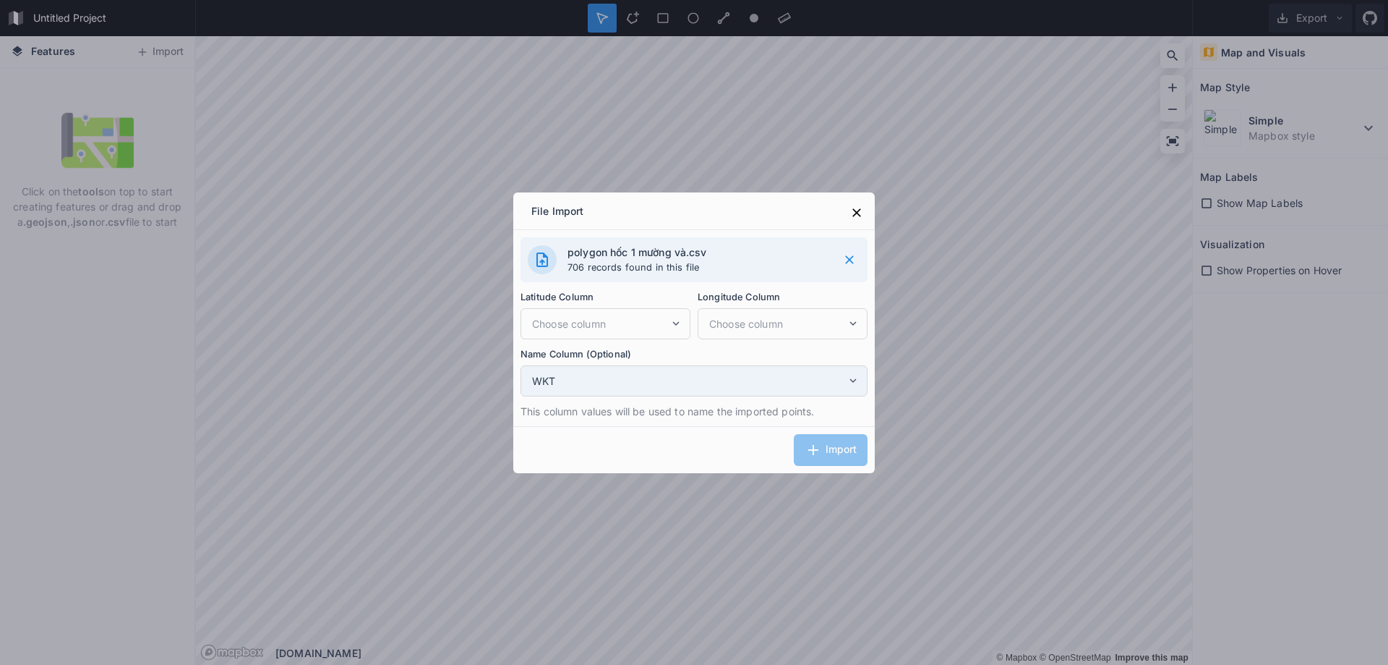
click at [806, 372] on div "WKT" at bounding box center [694, 380] width 347 height 31
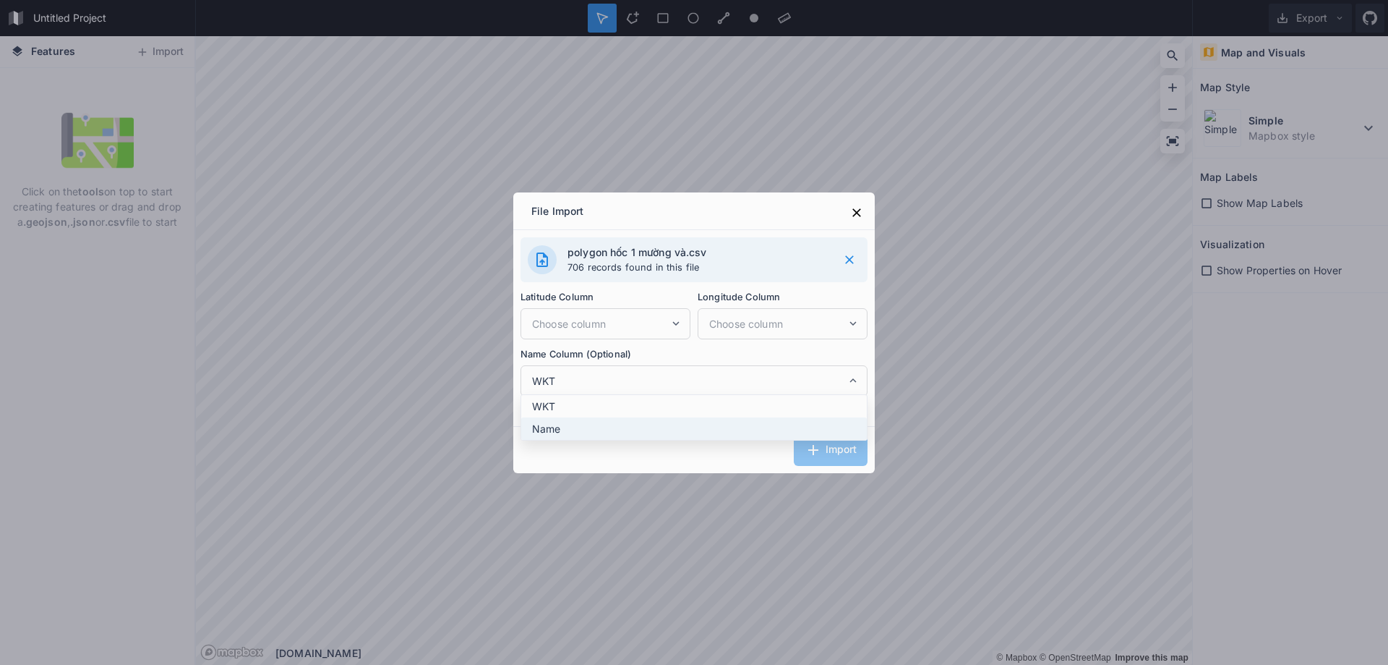
click at [568, 422] on span "Name" at bounding box center [697, 428] width 331 height 15
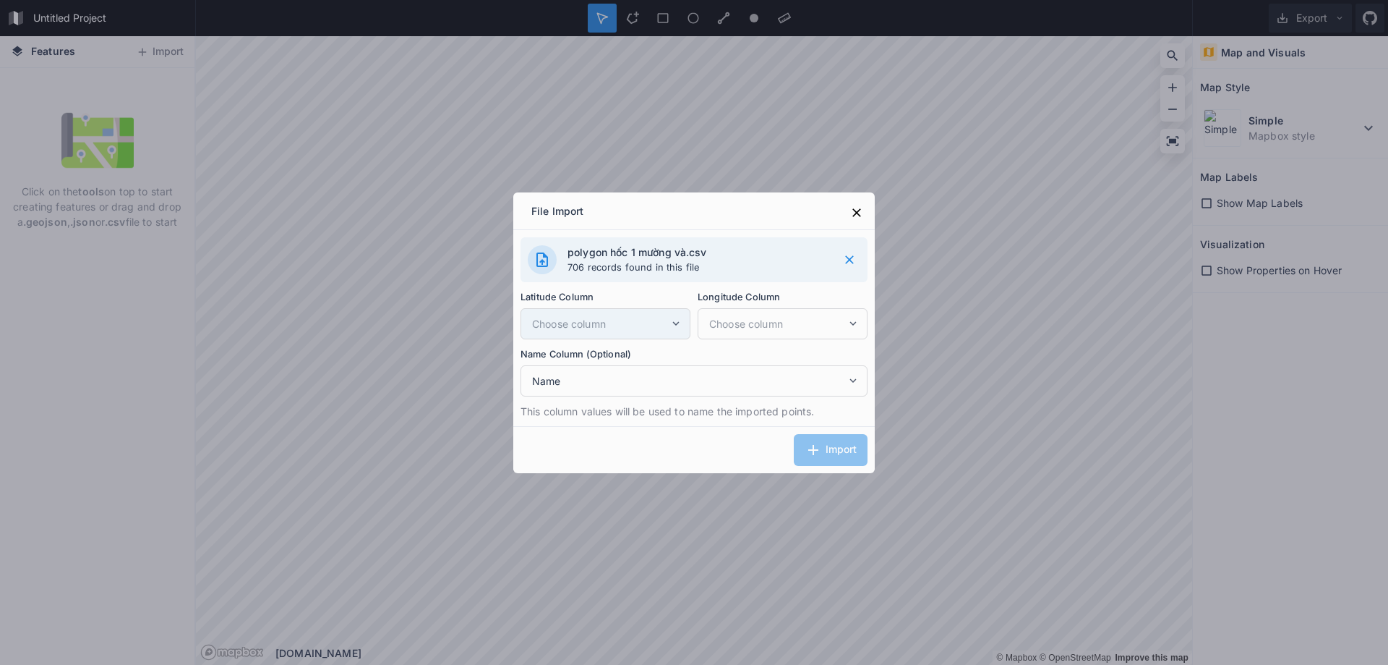
click at [662, 323] on span "Choose column" at bounding box center [600, 323] width 137 height 15
click at [675, 317] on icon at bounding box center [676, 323] width 13 height 13
click at [870, 328] on div "polygon hốc 1 mường và.csv 706 records found in this file Latitude Column Choos…" at bounding box center [694, 328] width 362 height 196
click at [849, 321] on icon at bounding box center [853, 323] width 13 height 13
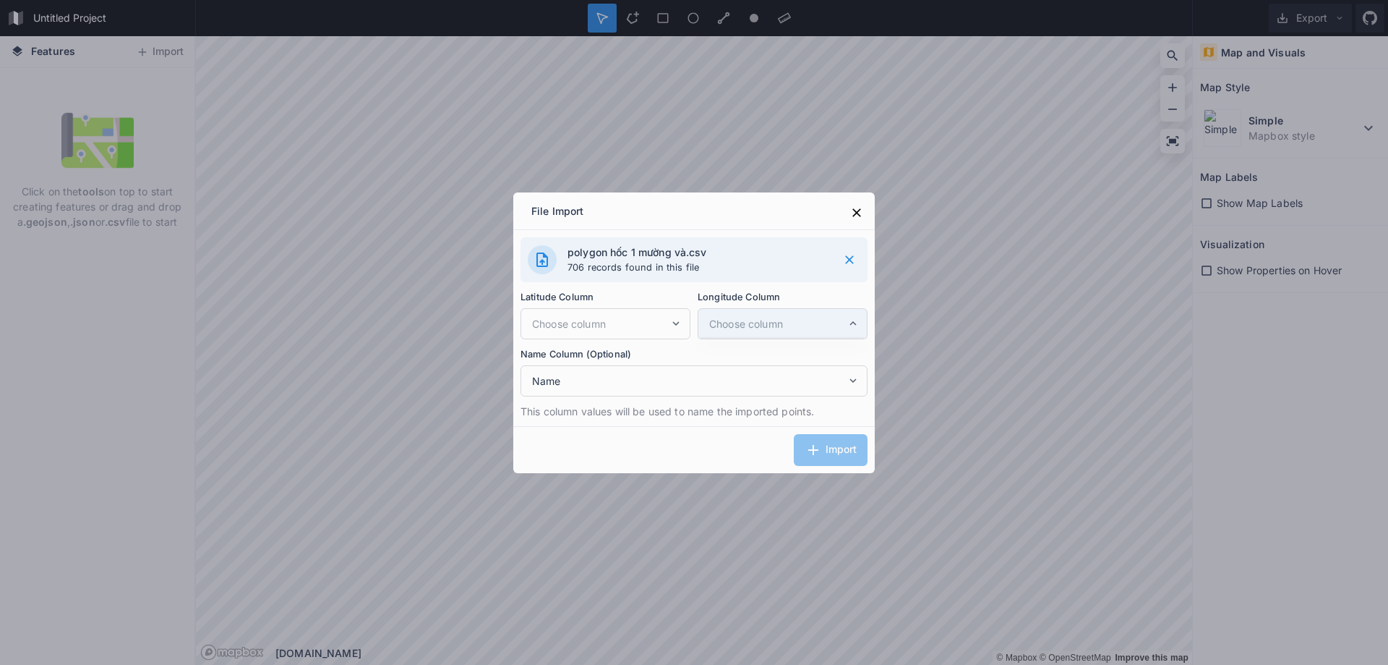
click at [849, 321] on icon at bounding box center [853, 323] width 13 height 13
click at [837, 320] on span "Choose column" at bounding box center [777, 323] width 137 height 15
click at [829, 461] on div "Import" at bounding box center [694, 449] width 362 height 47
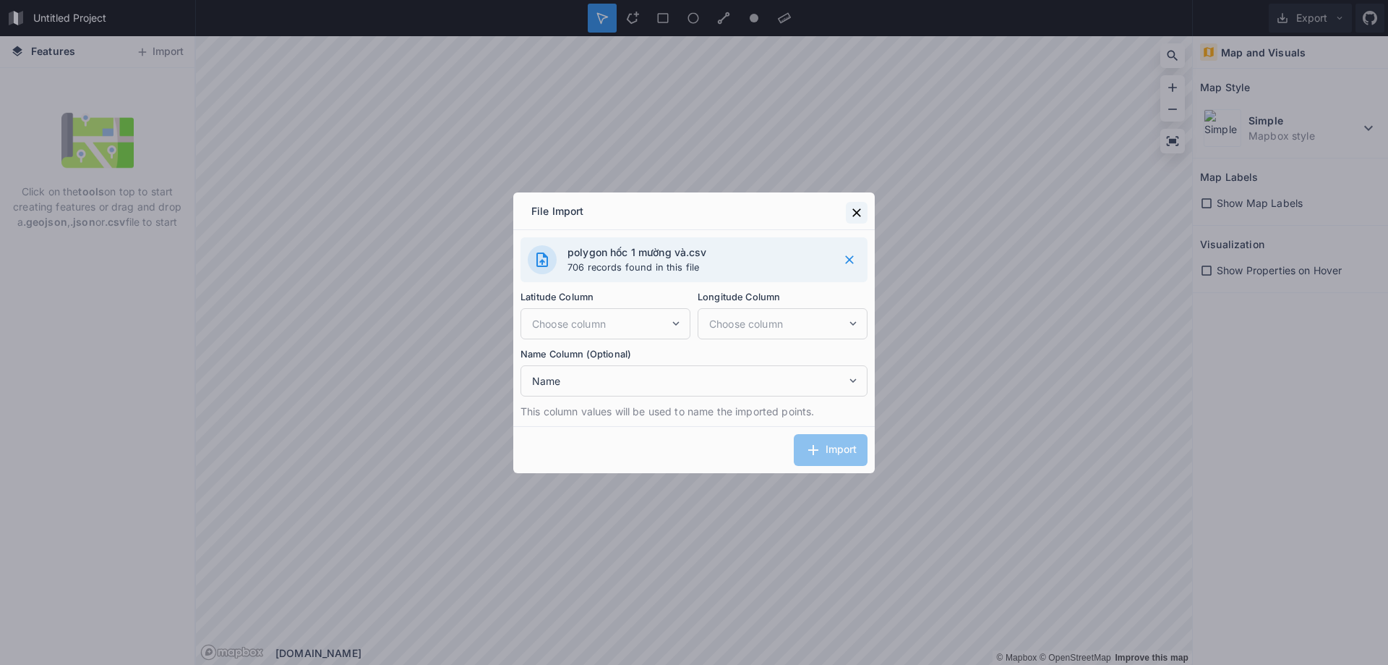
click at [853, 220] on button at bounding box center [857, 213] width 22 height 22
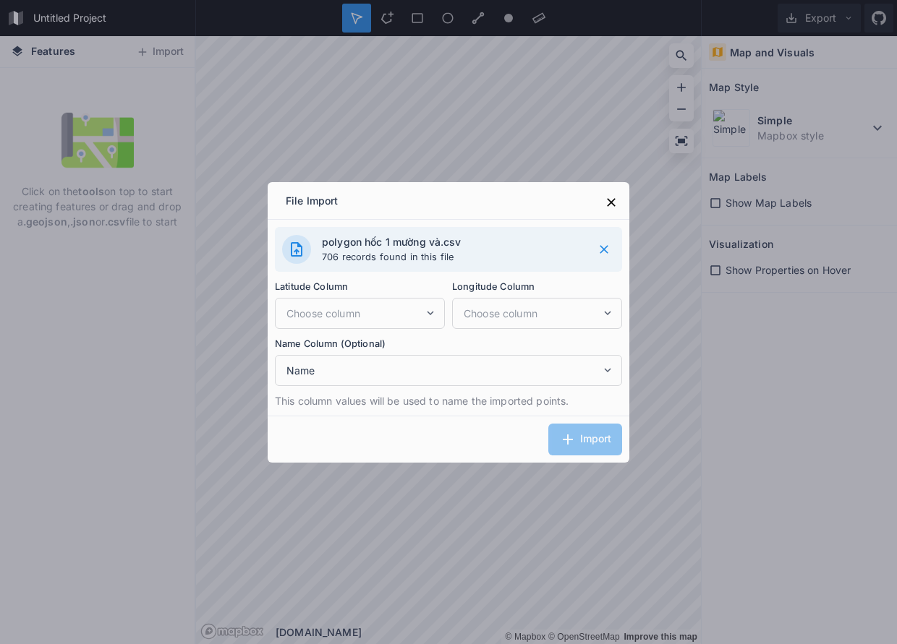
click at [606, 244] on icon at bounding box center [604, 249] width 14 height 14
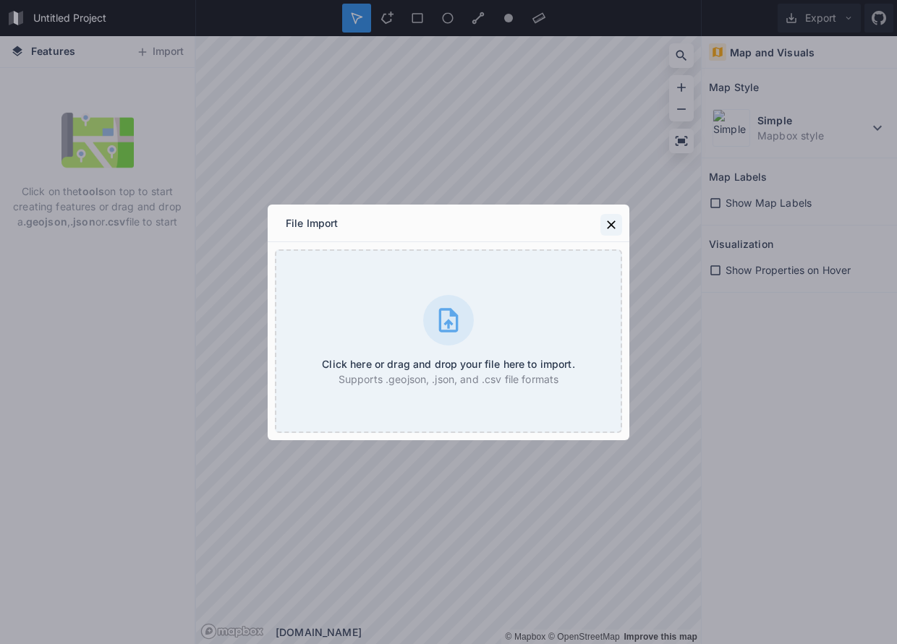
click at [609, 223] on icon at bounding box center [611, 225] width 14 height 14
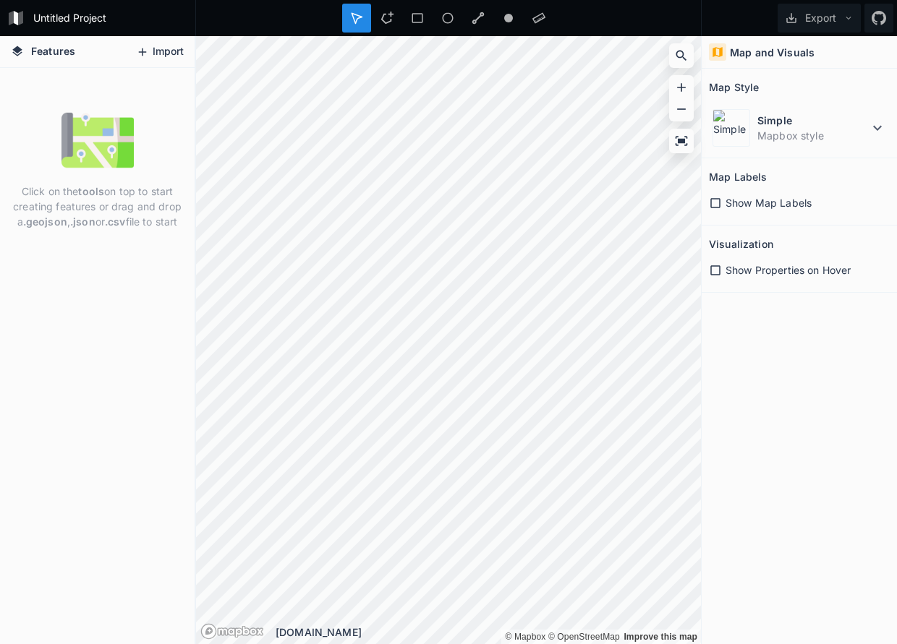
click at [156, 55] on button "Import" at bounding box center [160, 51] width 62 height 23
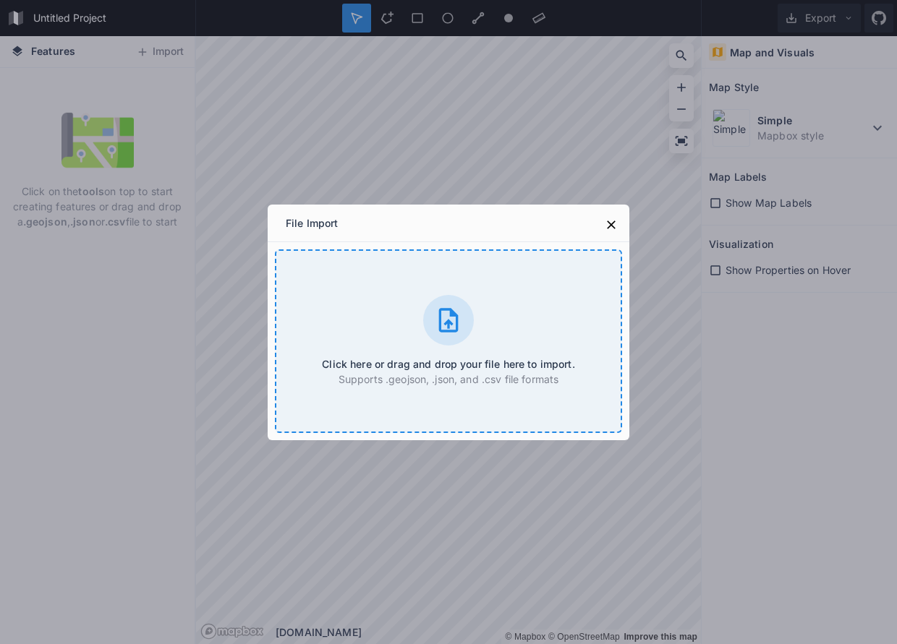
click at [464, 351] on div "Click here or drag and drop your file here to import. Supports .geojson, .json,…" at bounding box center [448, 341] width 347 height 184
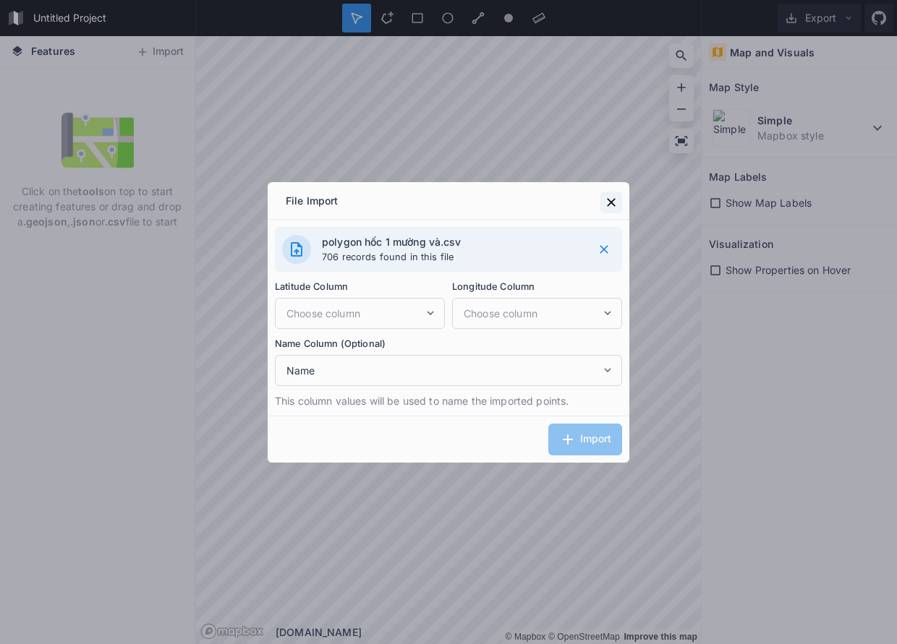
click at [611, 204] on icon at bounding box center [611, 202] width 14 height 14
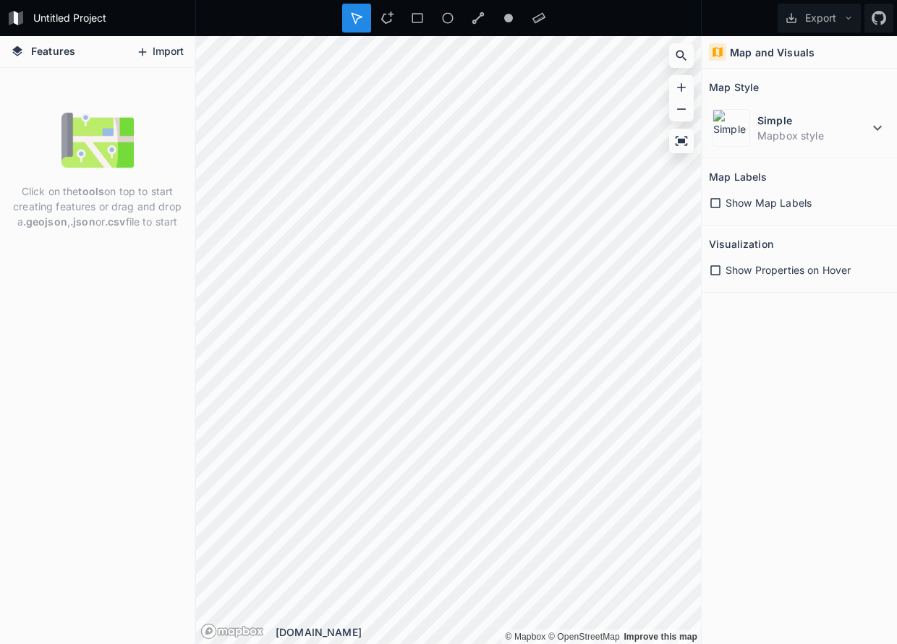
click at [165, 47] on button "Import" at bounding box center [160, 51] width 62 height 23
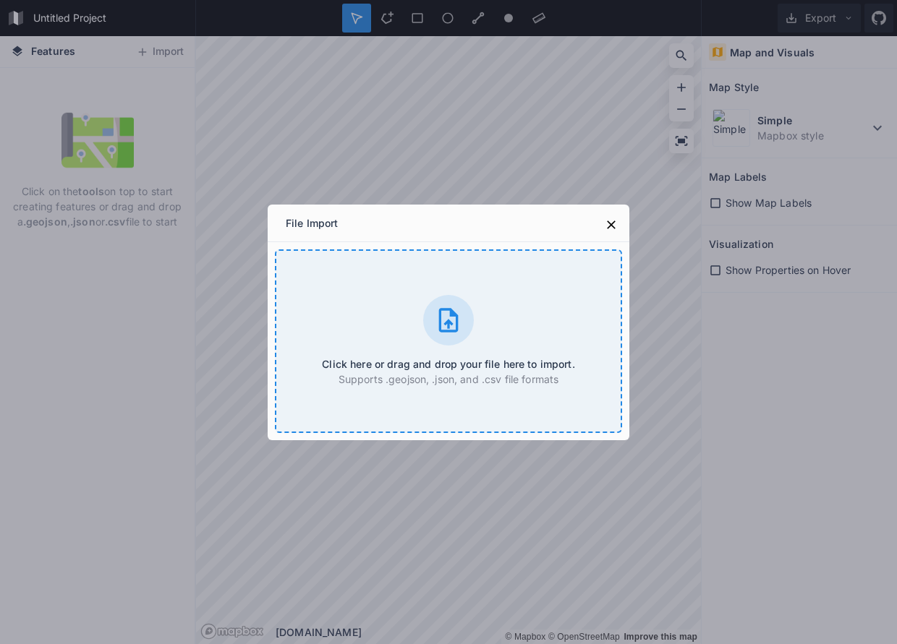
click at [511, 359] on h4 "Click here or drag and drop your file here to import." at bounding box center [448, 364] width 252 height 15
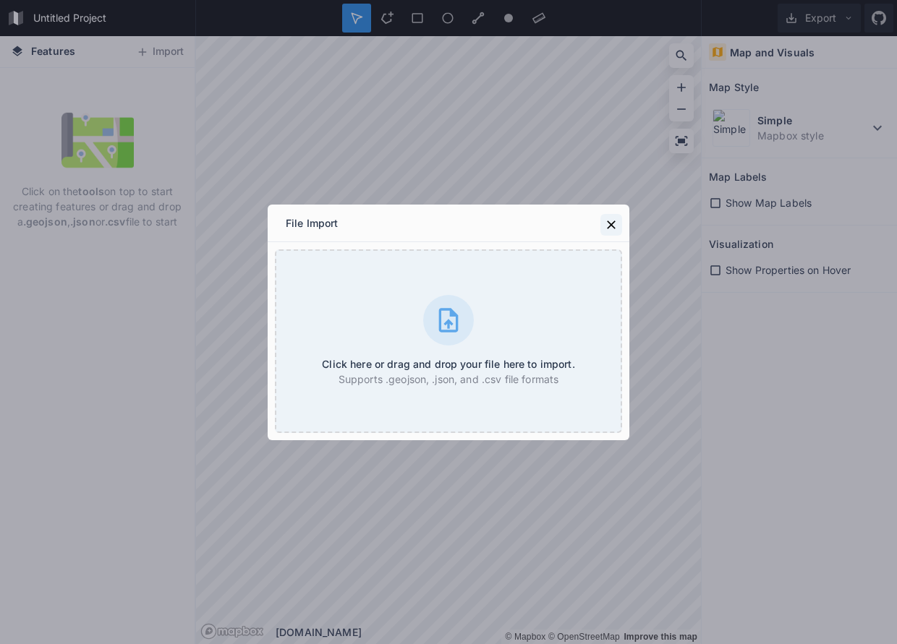
click at [614, 226] on icon at bounding box center [611, 225] width 14 height 14
